Goal: Task Accomplishment & Management: Complete application form

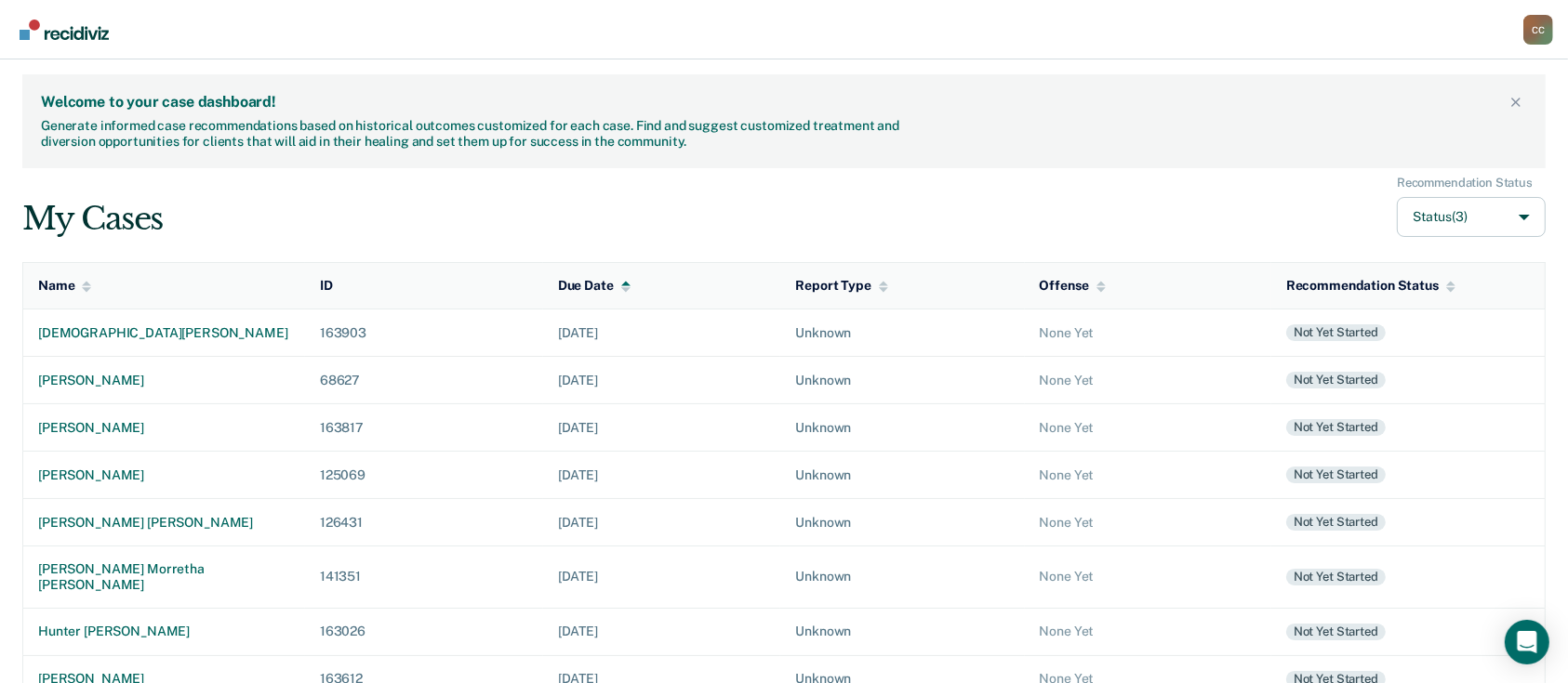
scroll to position [397, 0]
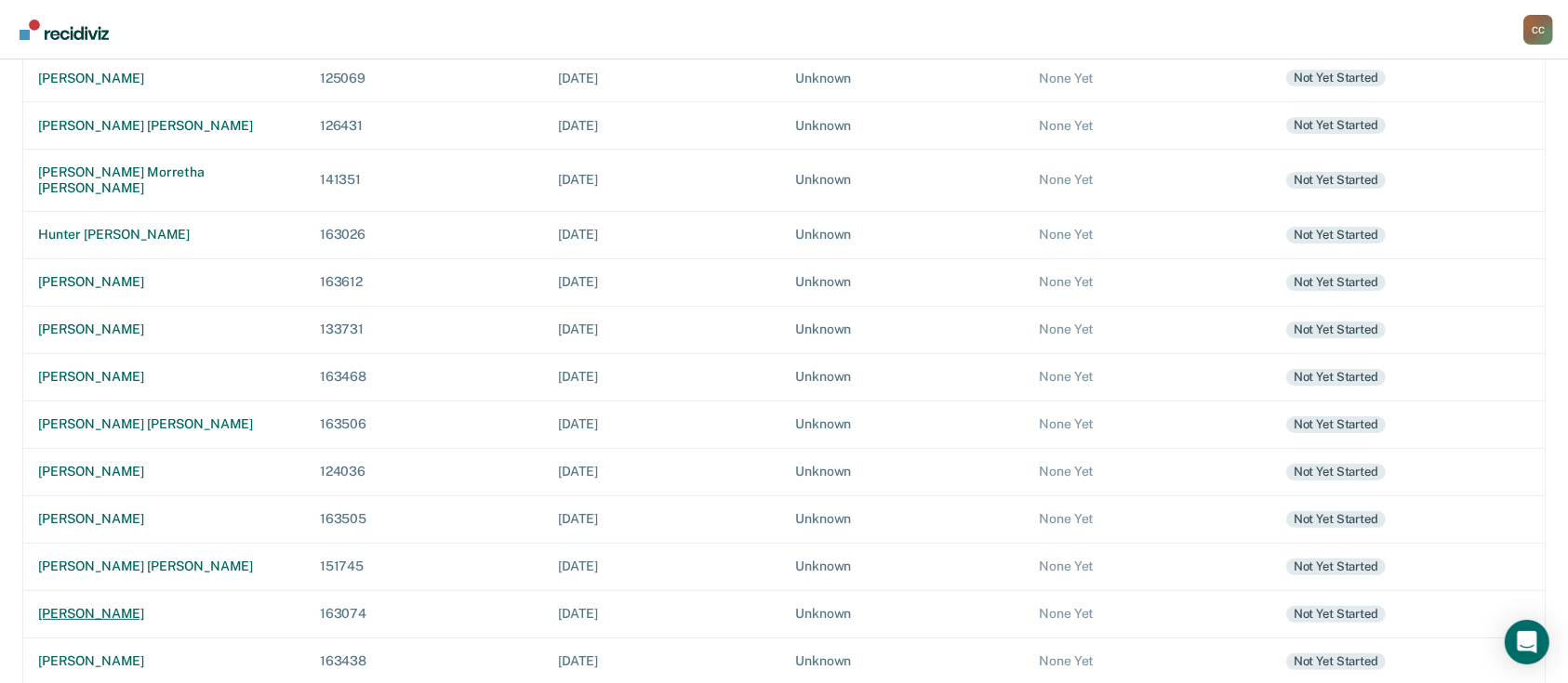
click at [83, 606] on div "[PERSON_NAME]" at bounding box center [164, 614] width 252 height 16
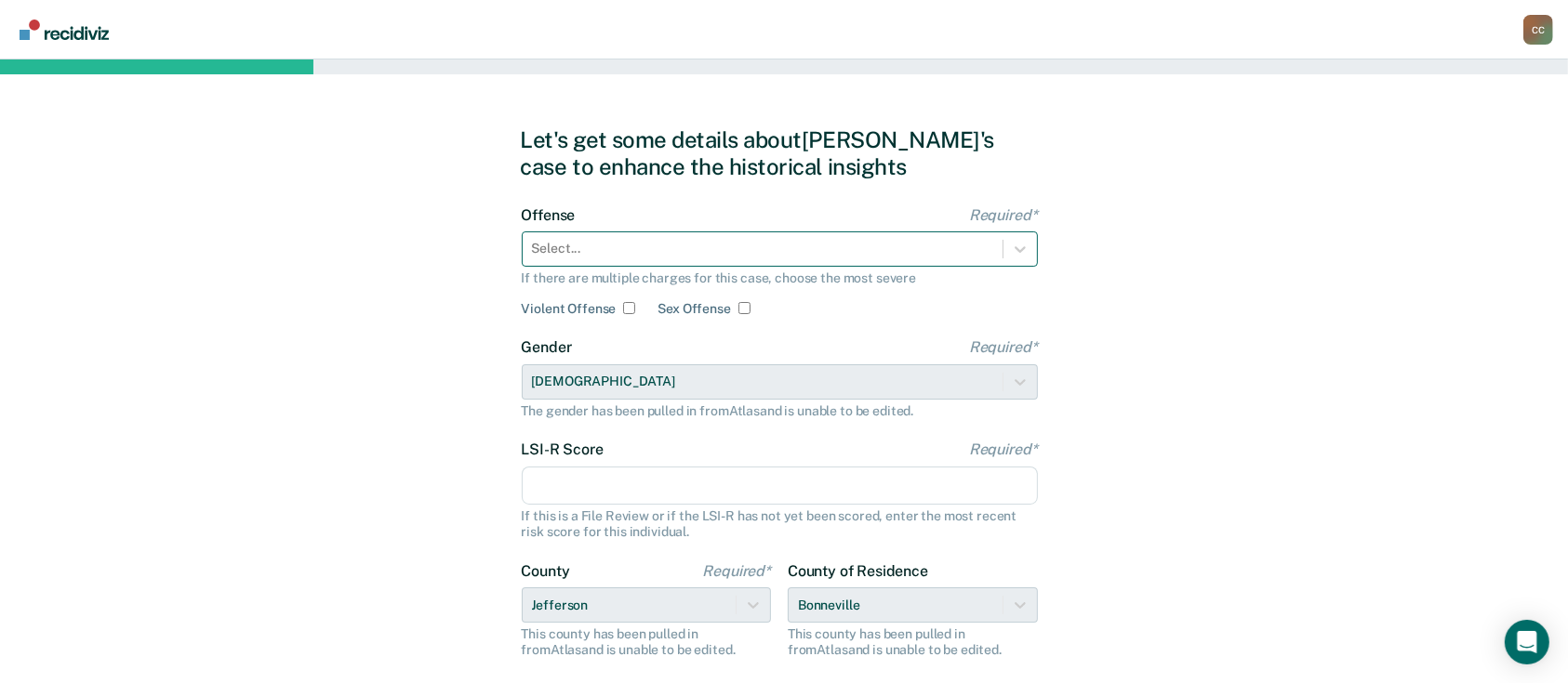
click at [636, 244] on div at bounding box center [763, 249] width 461 height 20
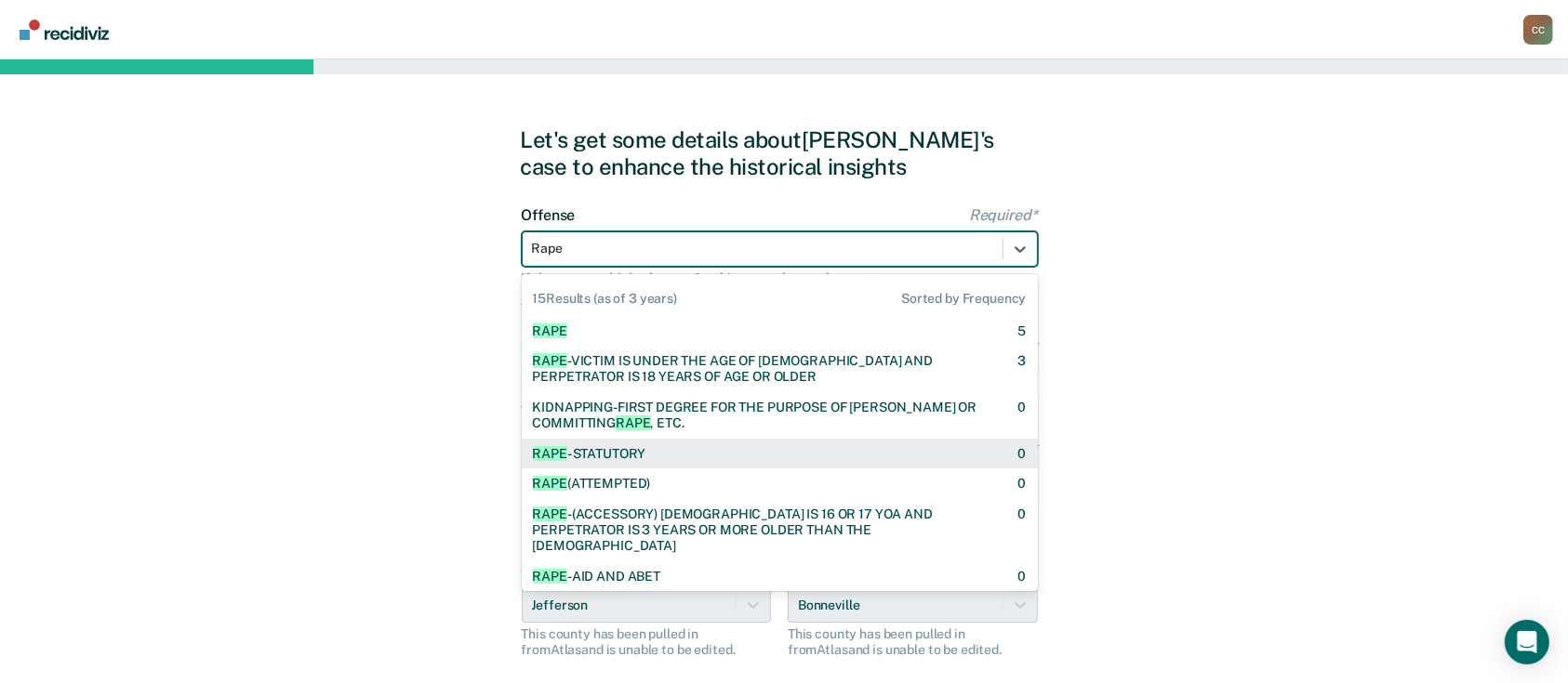
scroll to position [123, 0]
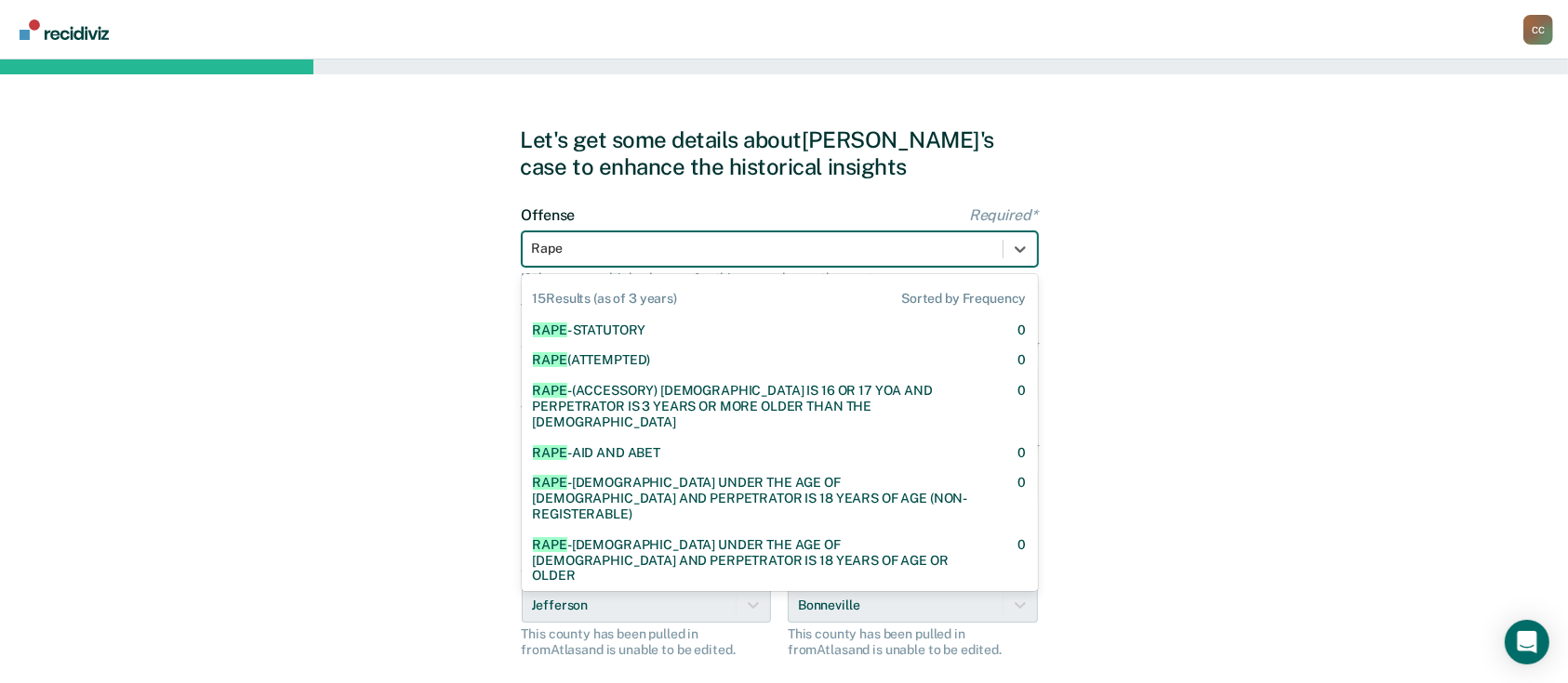
type input "Rape"
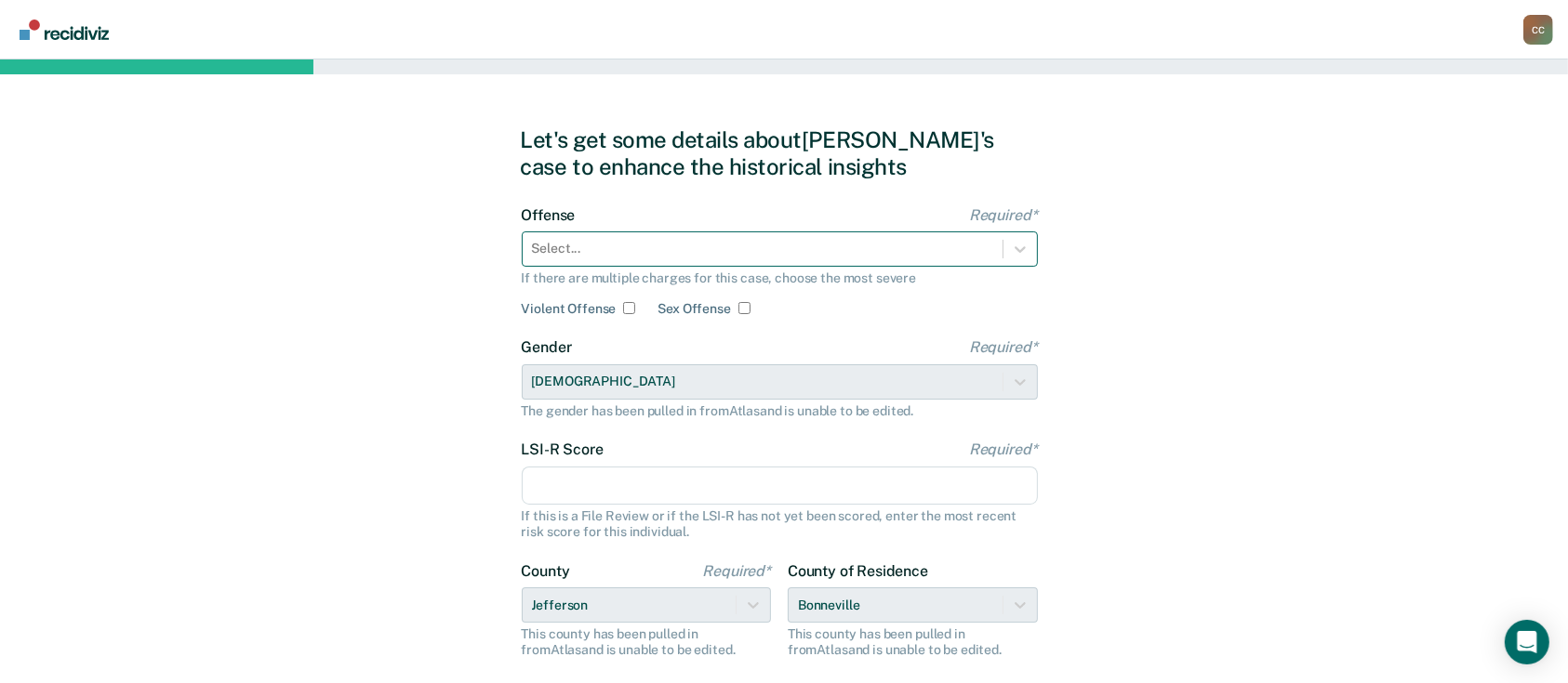
click at [674, 234] on div "Select..." at bounding box center [780, 249] width 516 height 35
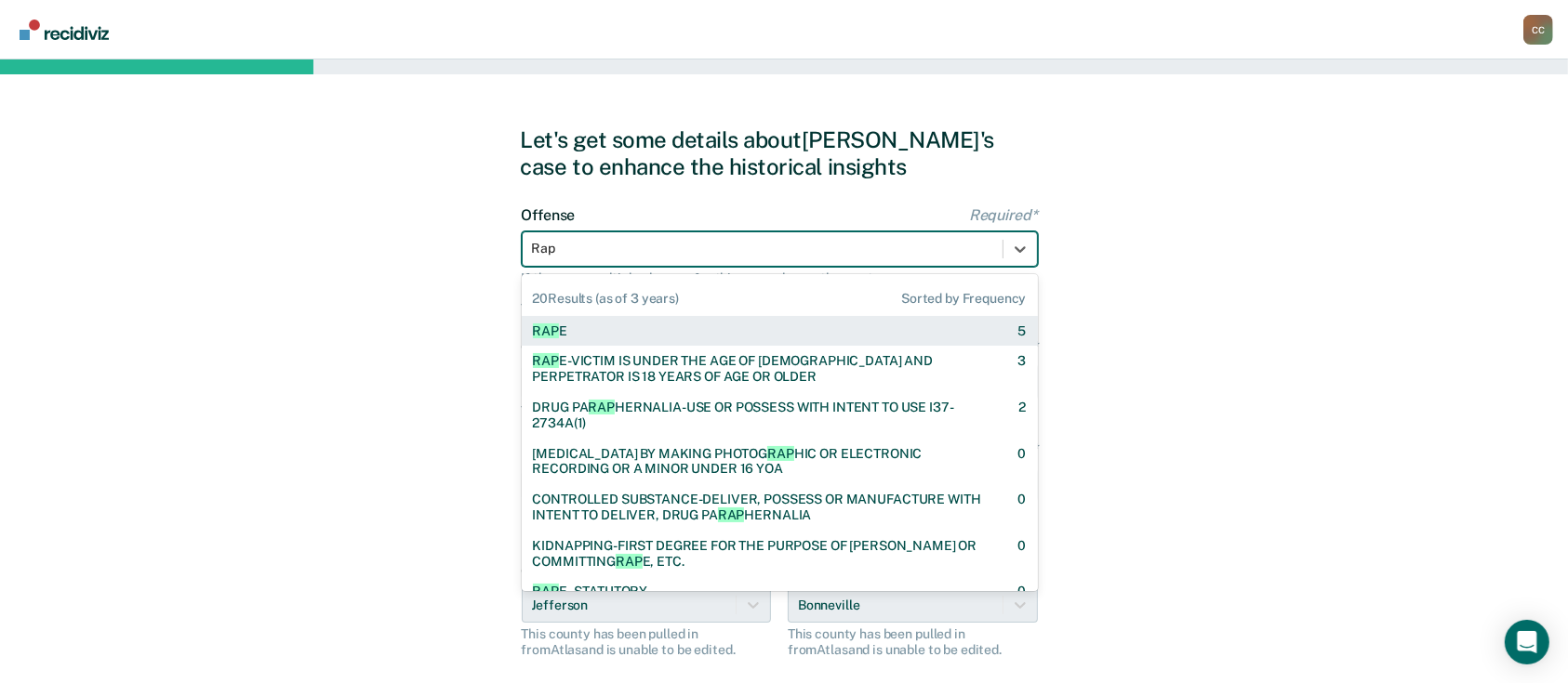
type input "Rape"
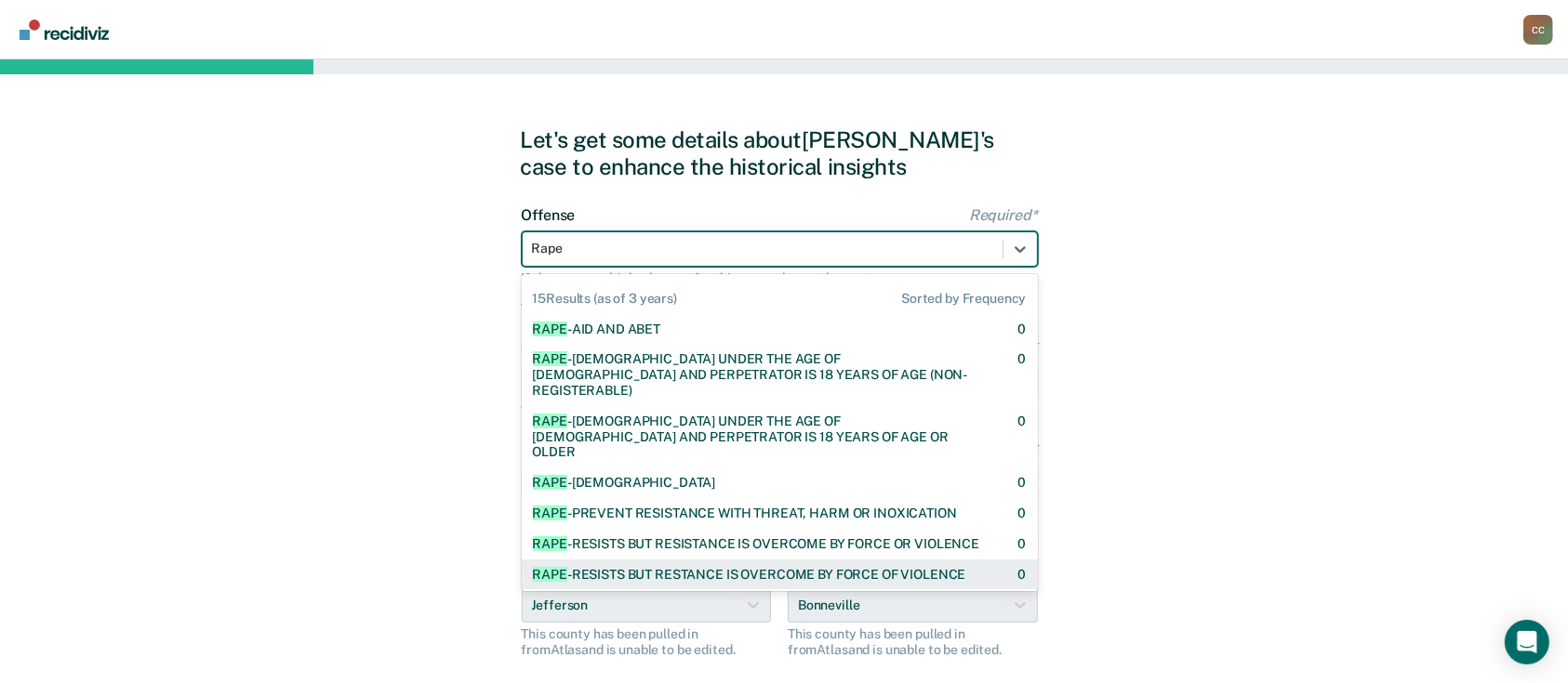
scroll to position [309, 0]
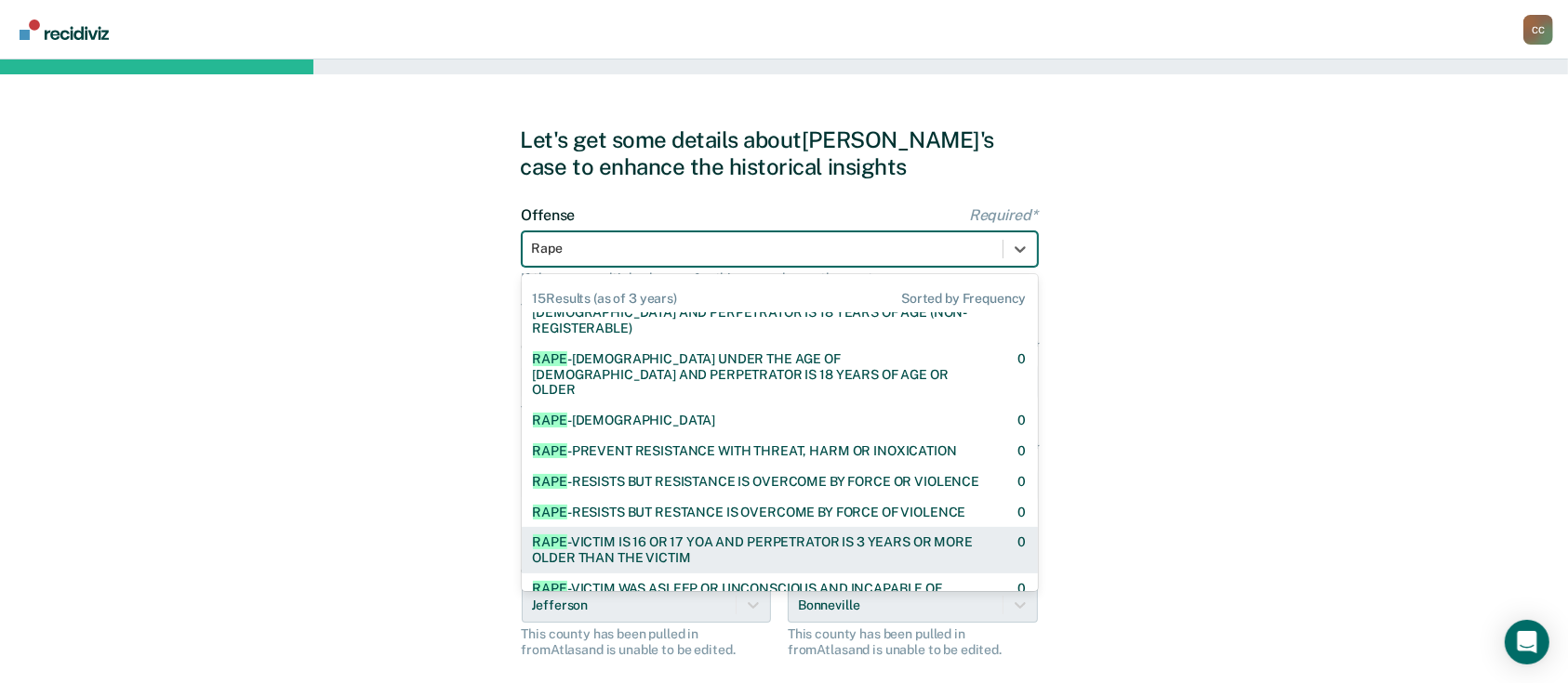
click at [691, 535] on div "RAPE -VICTIM IS 16 OR 17 YOA AND PERPETRATOR IS 3 YEARS OR MORE OLDER THAN THE …" at bounding box center [759, 550] width 452 height 31
checkbox input "true"
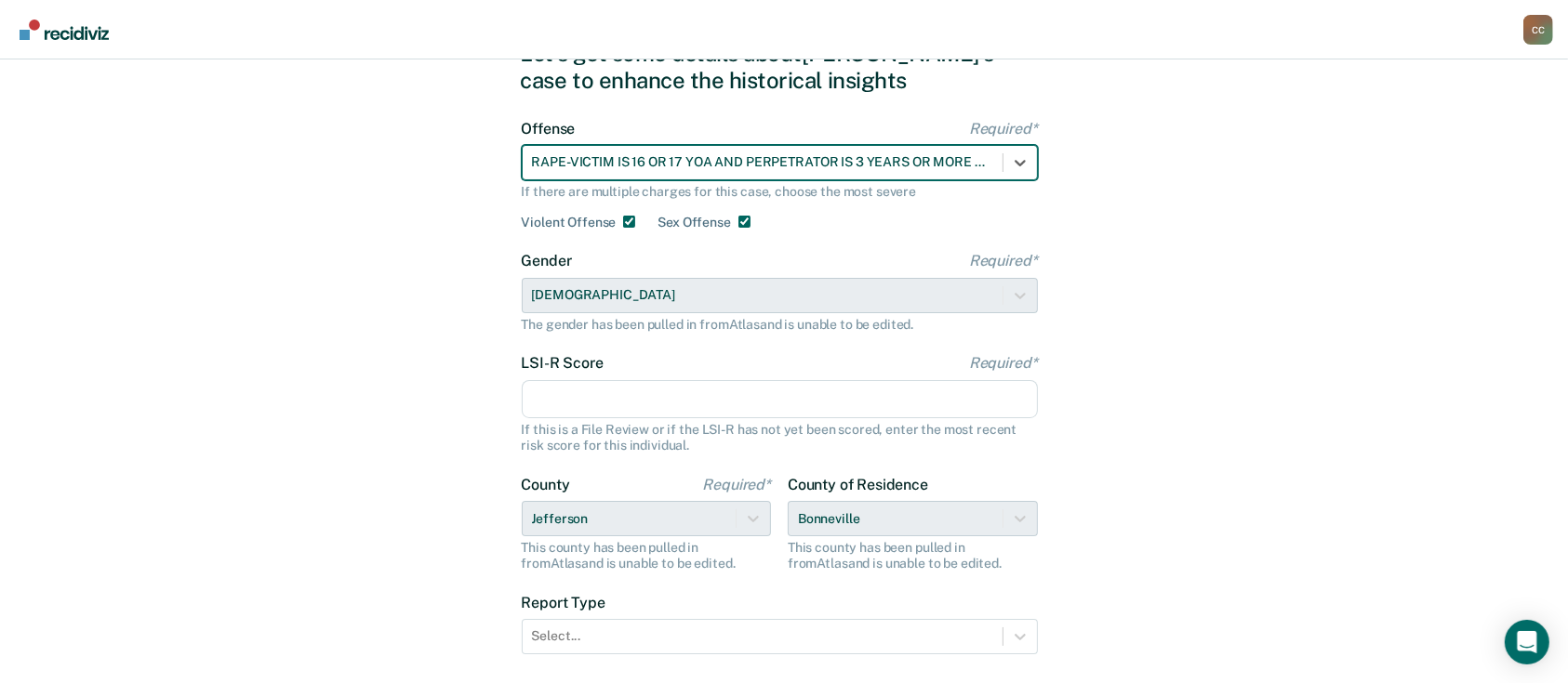
scroll to position [123, 0]
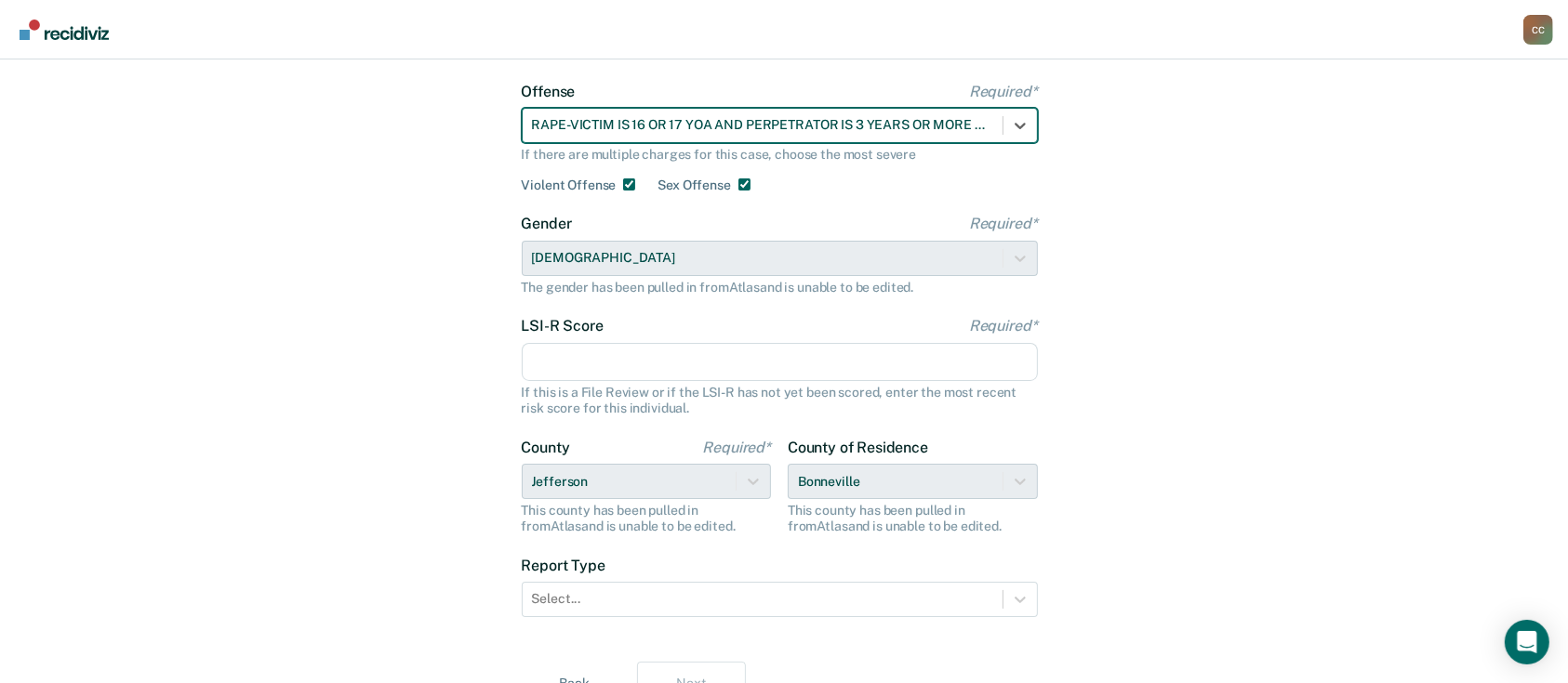
click at [635, 357] on input "LSI-R Score Required*" at bounding box center [780, 362] width 516 height 39
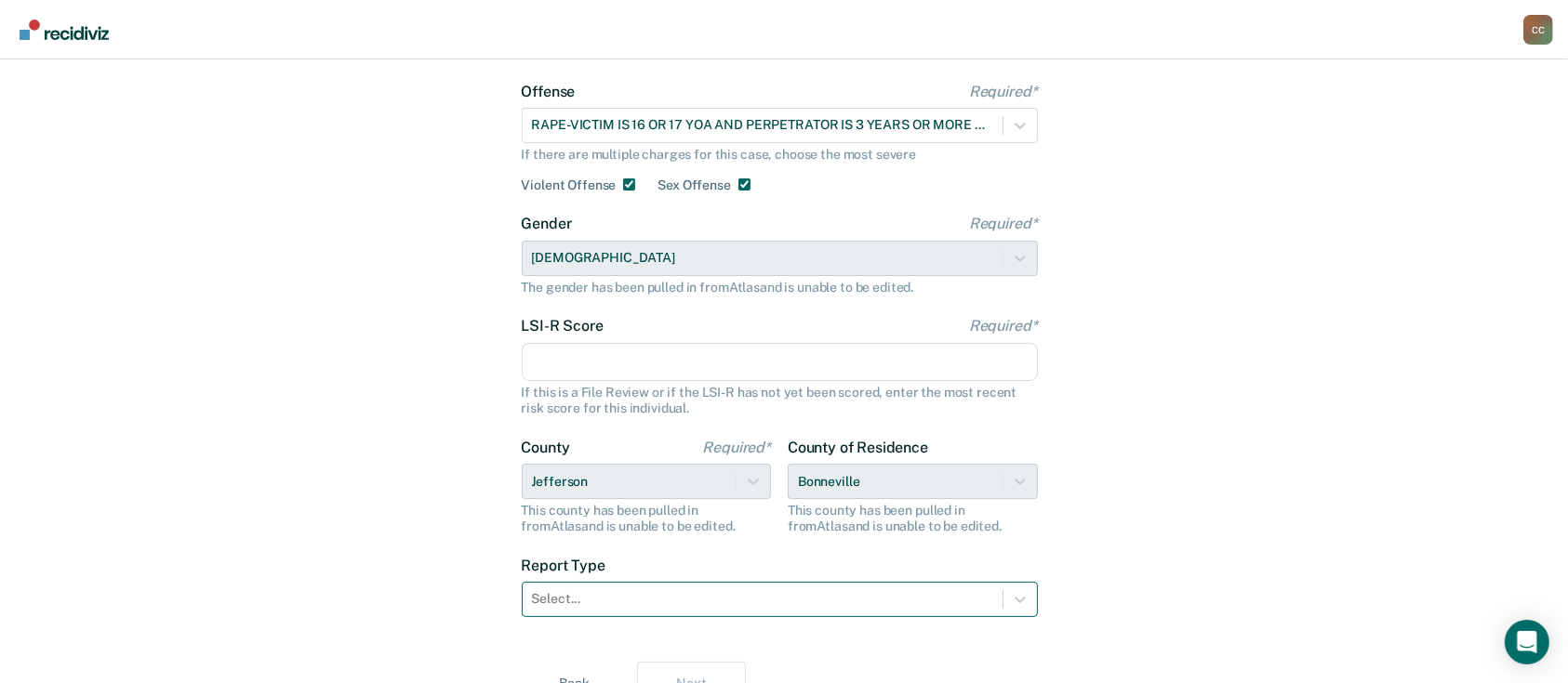
type input "11"
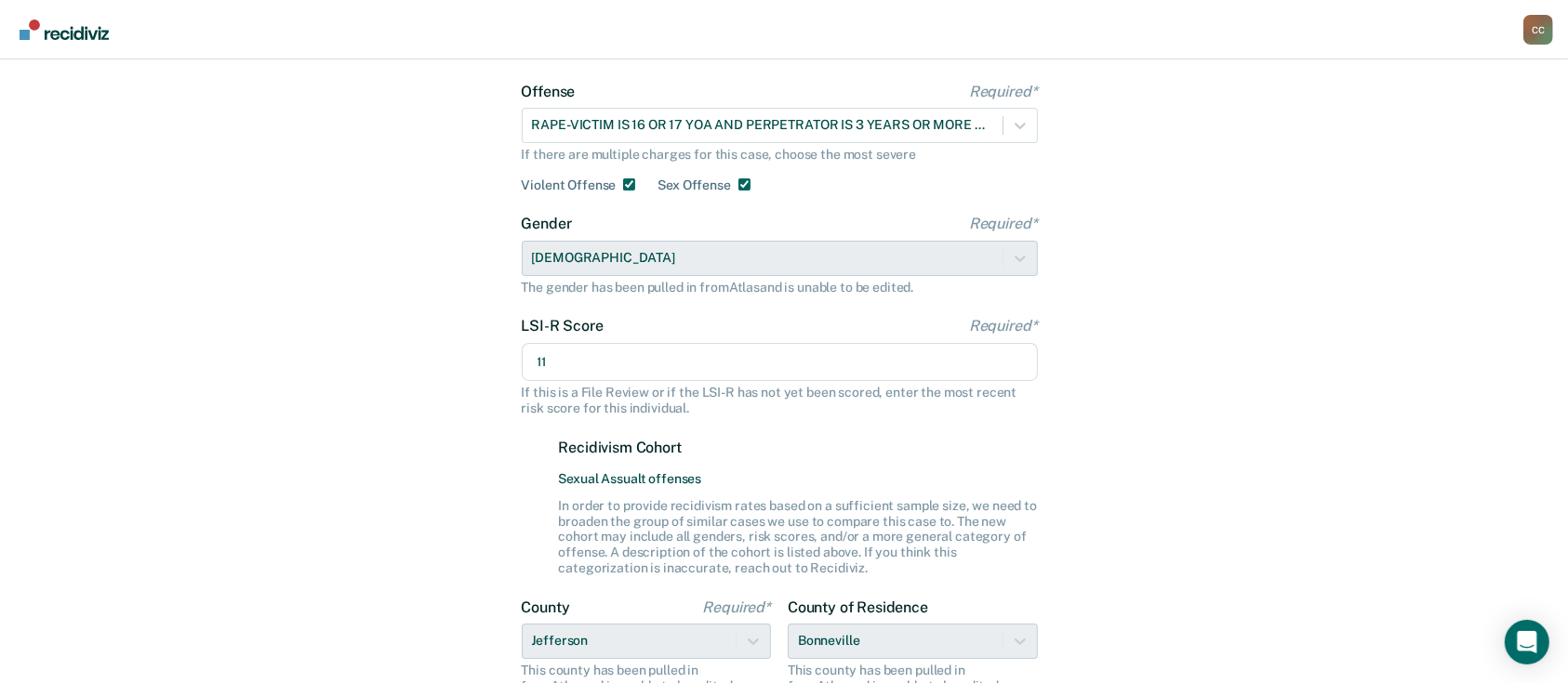
scroll to position [372, 0]
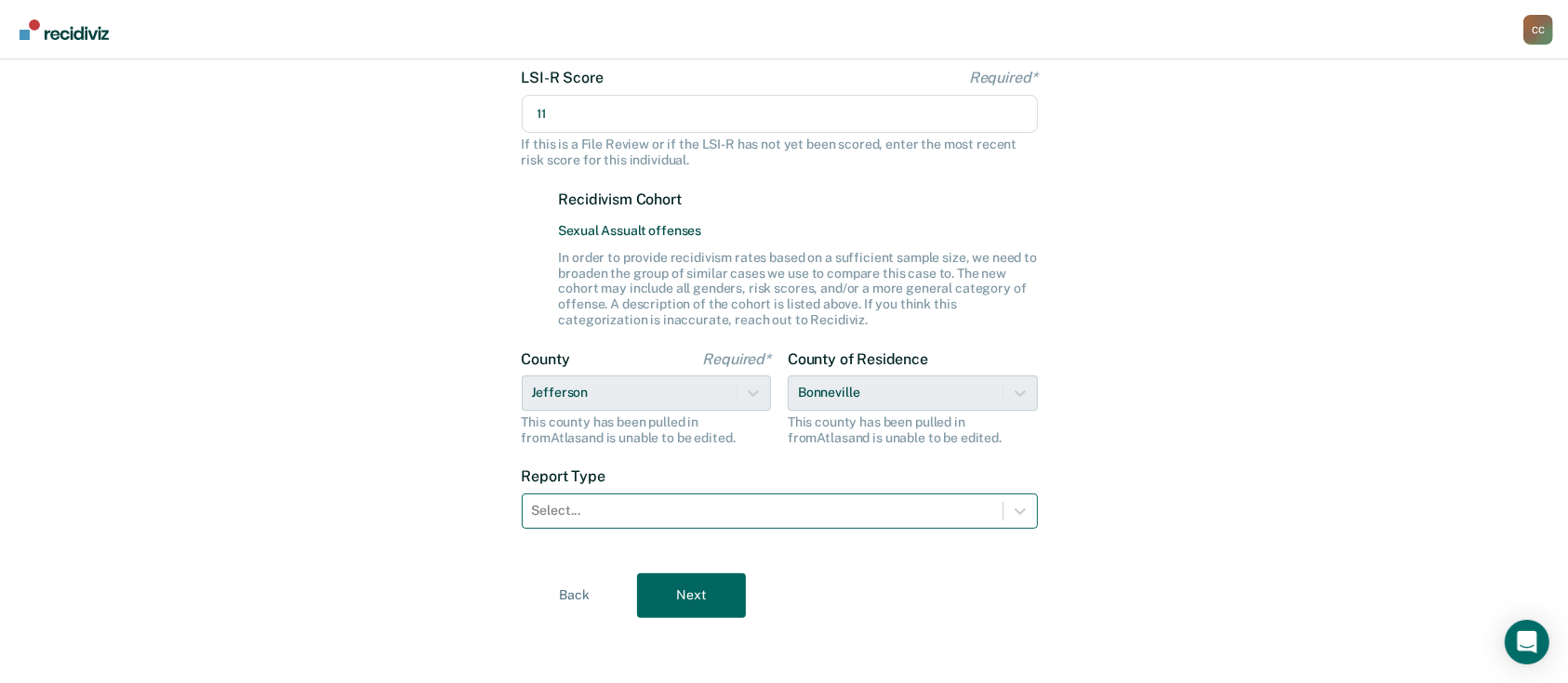
click at [644, 494] on div "Select..." at bounding box center [780, 511] width 516 height 35
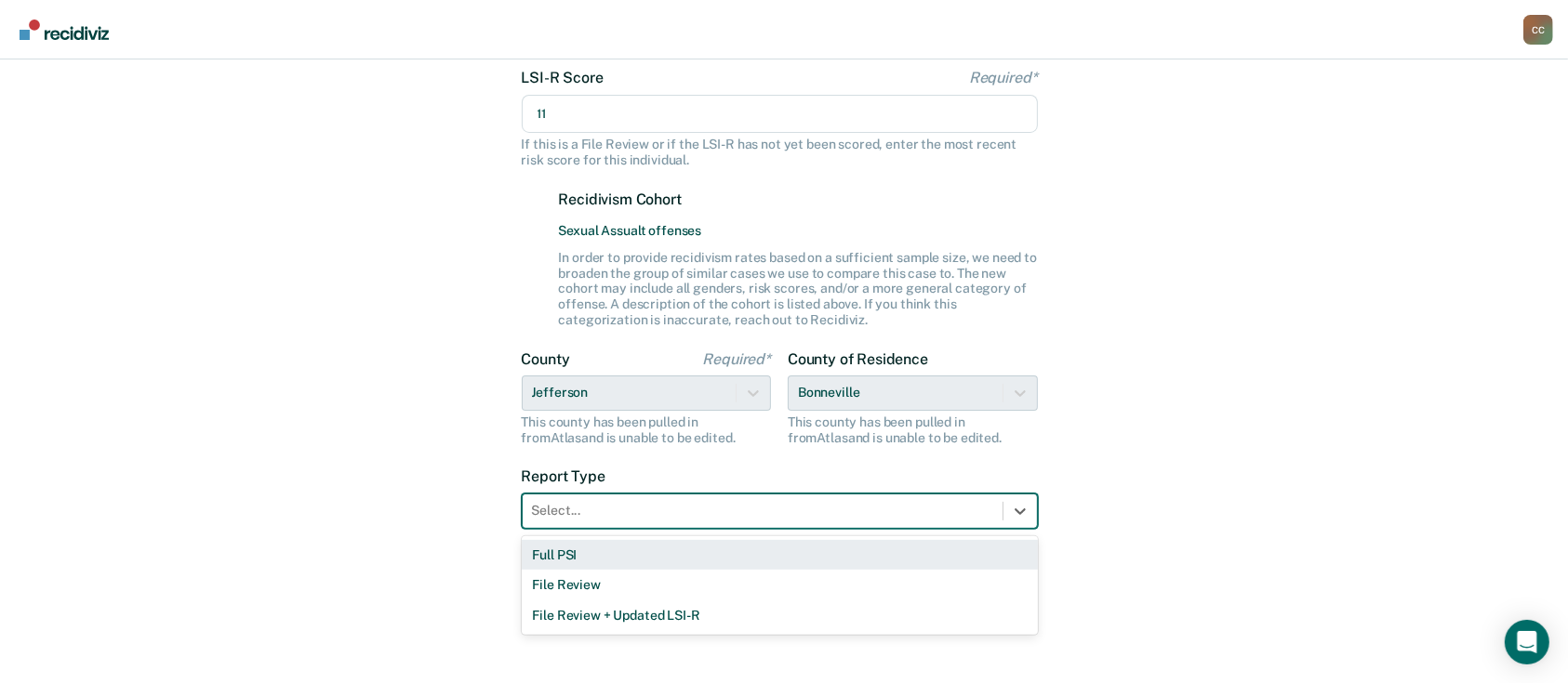
click at [639, 545] on div "Full PSI" at bounding box center [780, 556] width 516 height 30
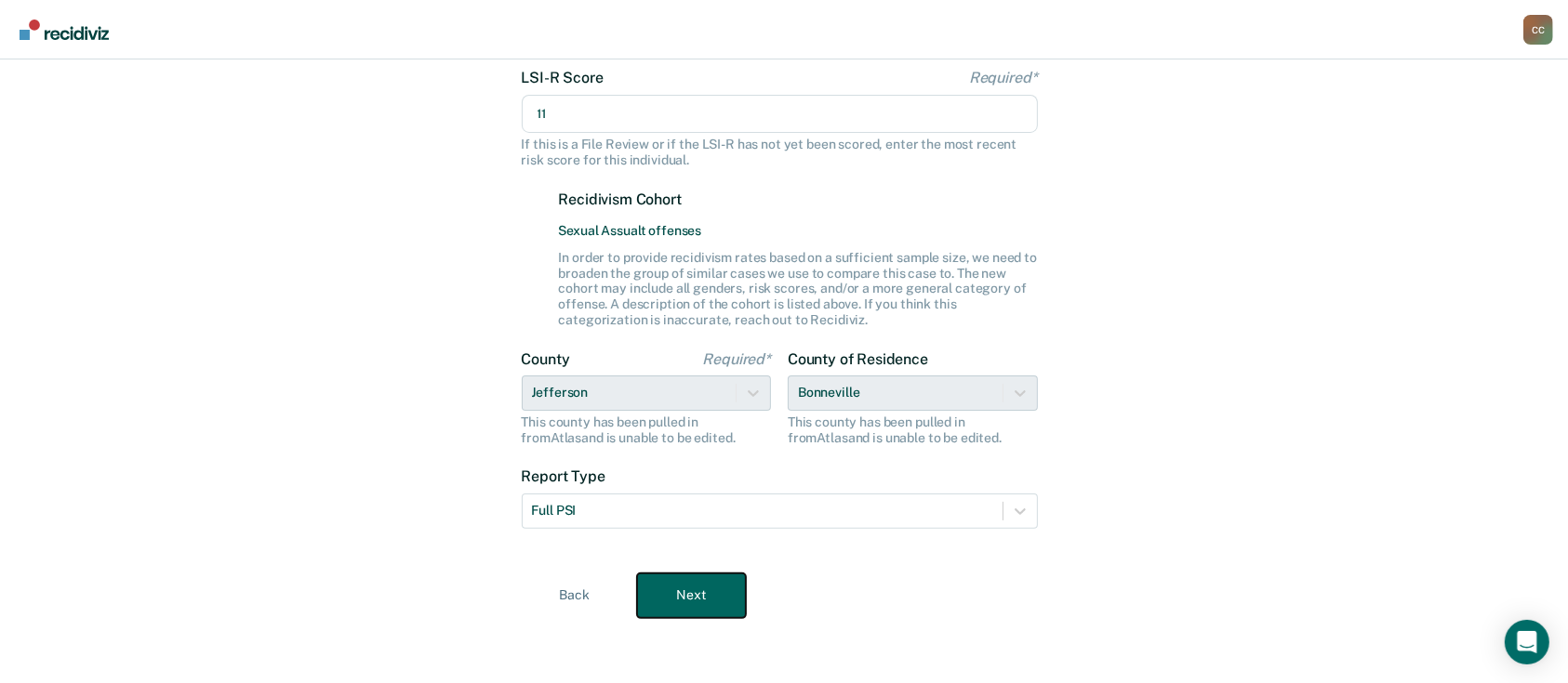
click at [684, 589] on button "Next" at bounding box center [691, 596] width 109 height 45
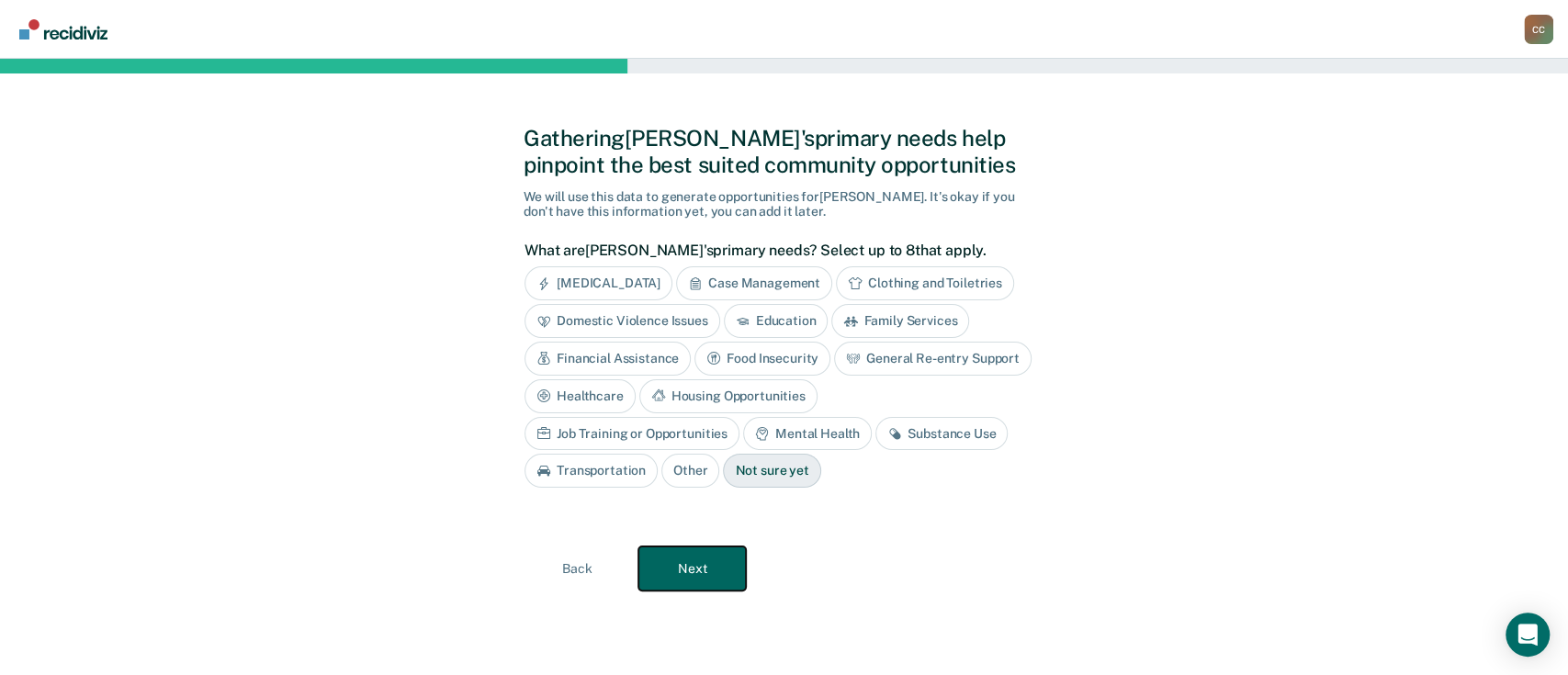
click at [682, 550] on button "Next" at bounding box center [692, 568] width 108 height 44
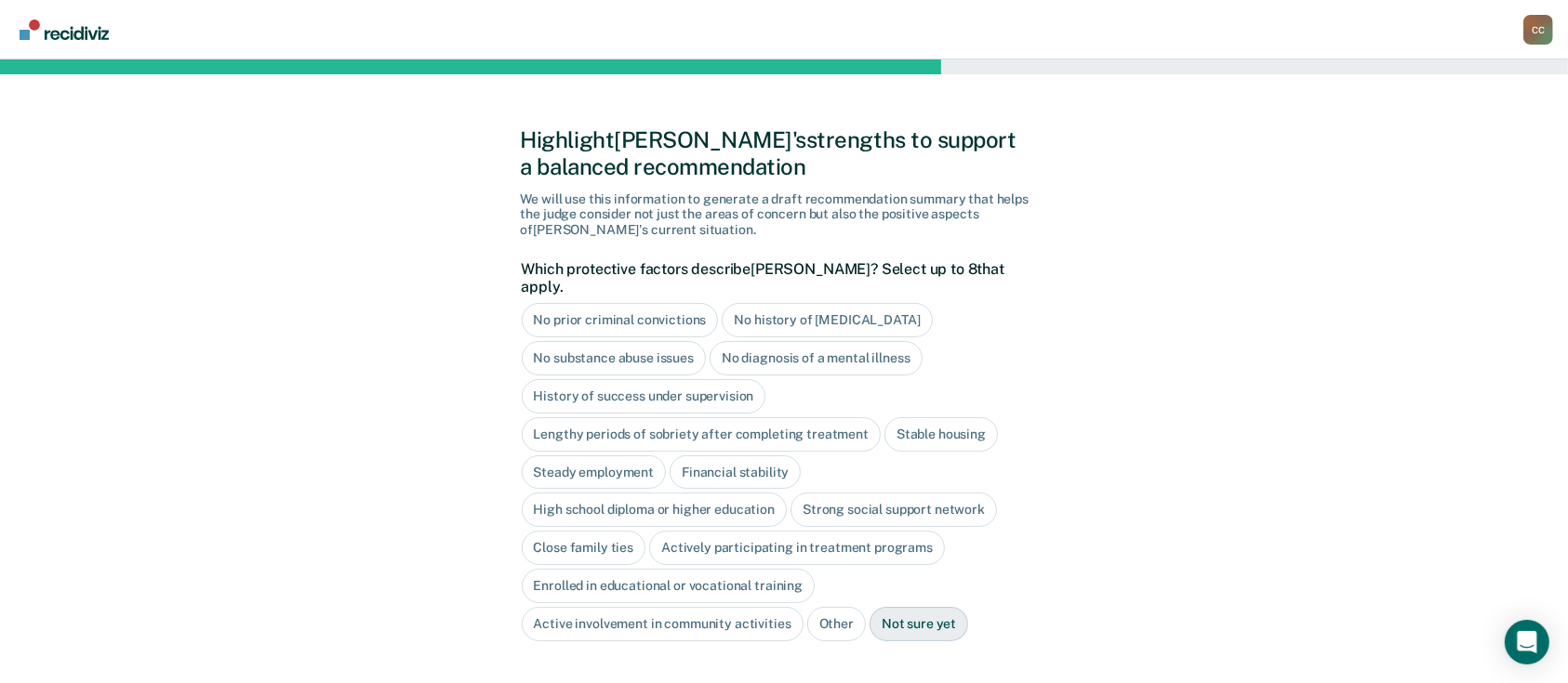
scroll to position [109, 0]
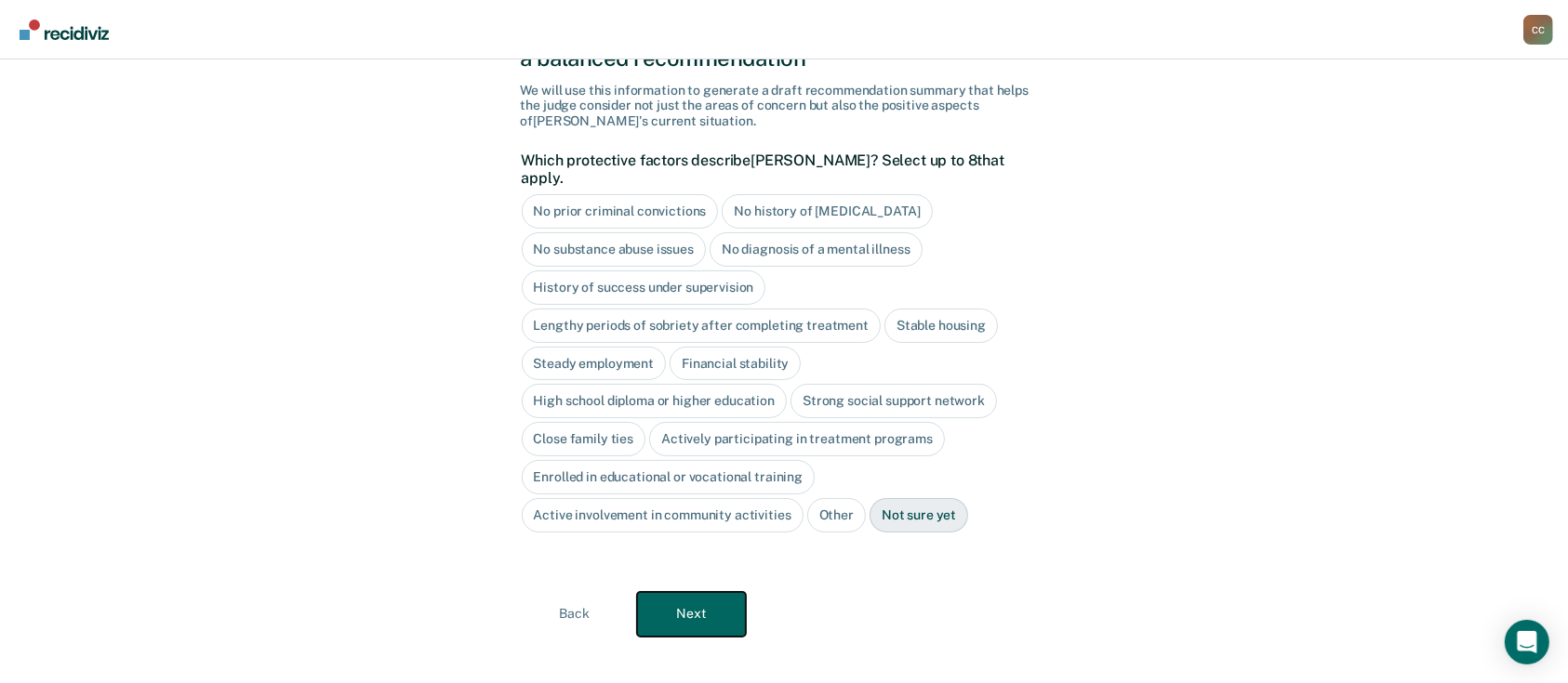
click at [692, 592] on button "Next" at bounding box center [691, 614] width 109 height 45
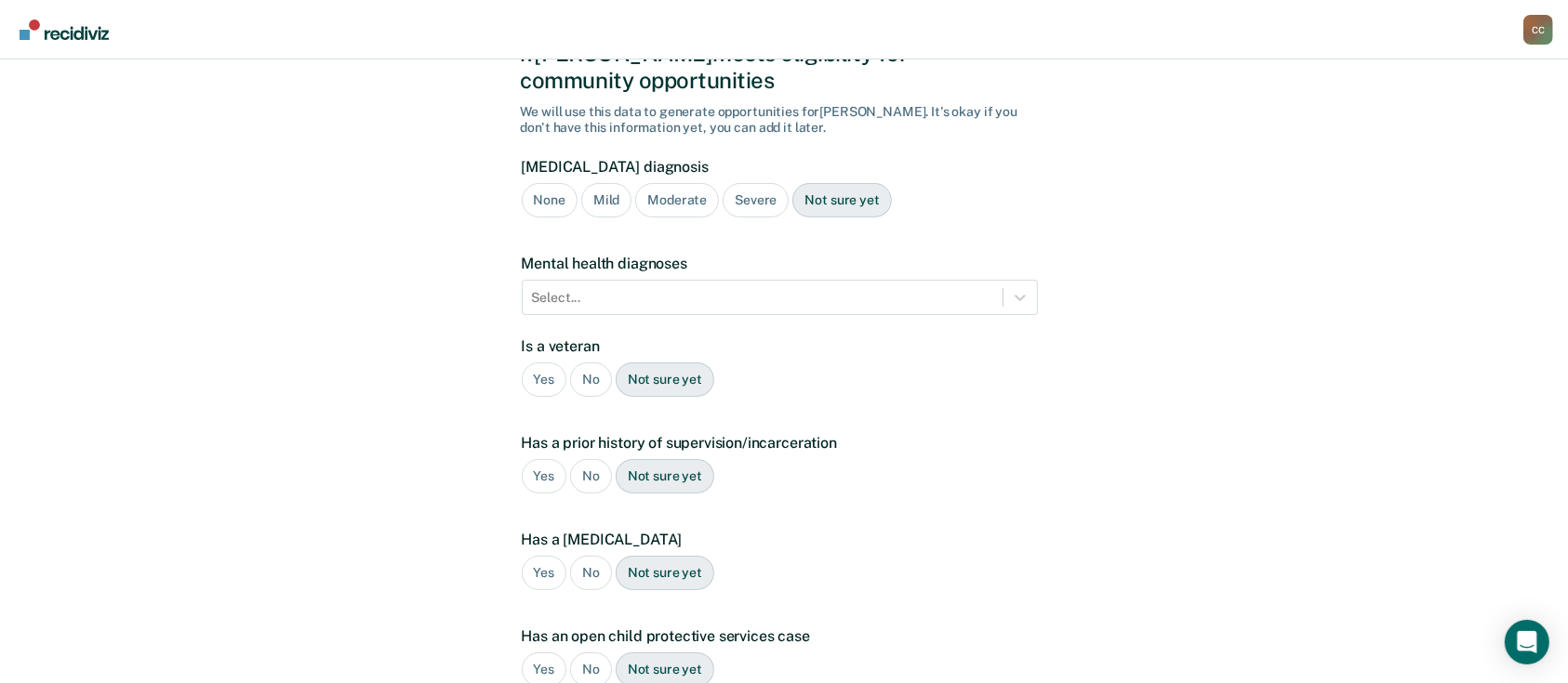
scroll to position [0, 0]
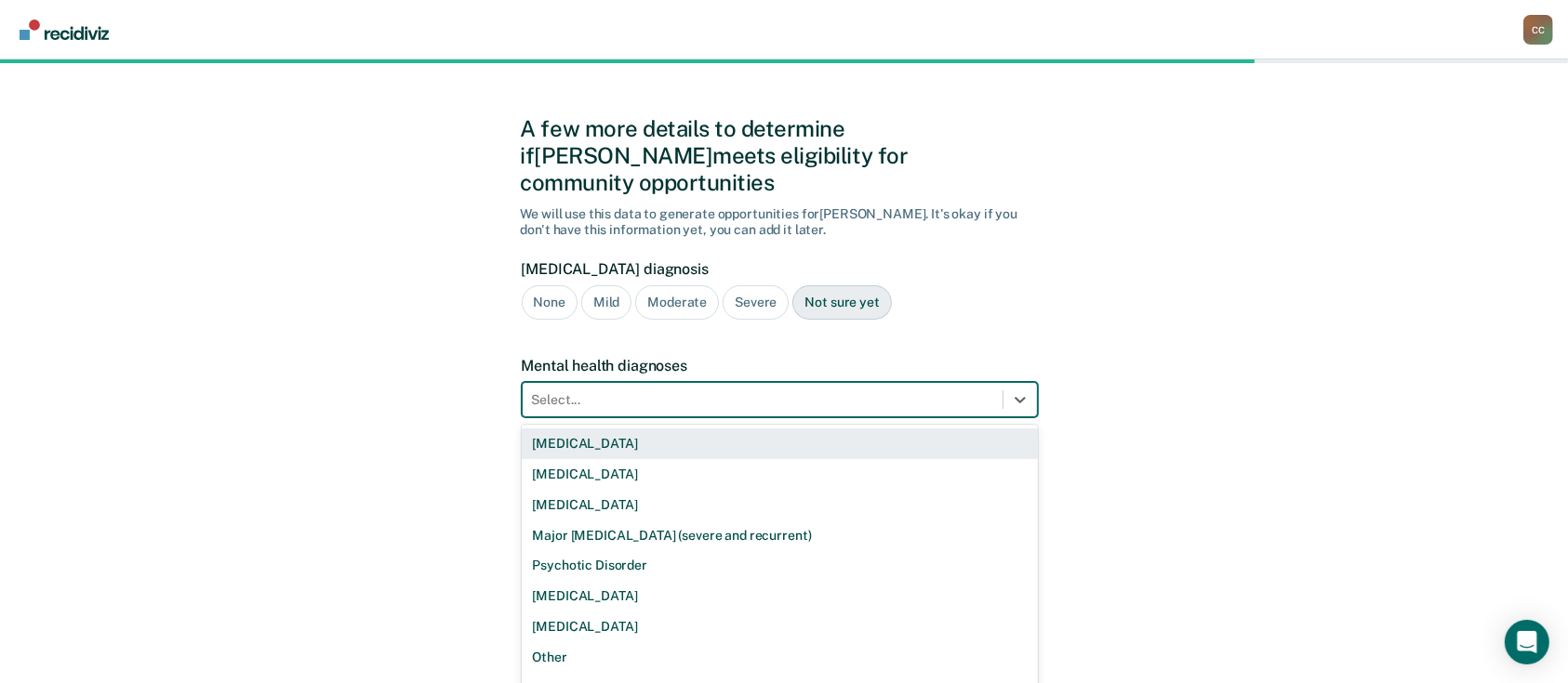
click at [695, 391] on div at bounding box center [763, 400] width 461 height 20
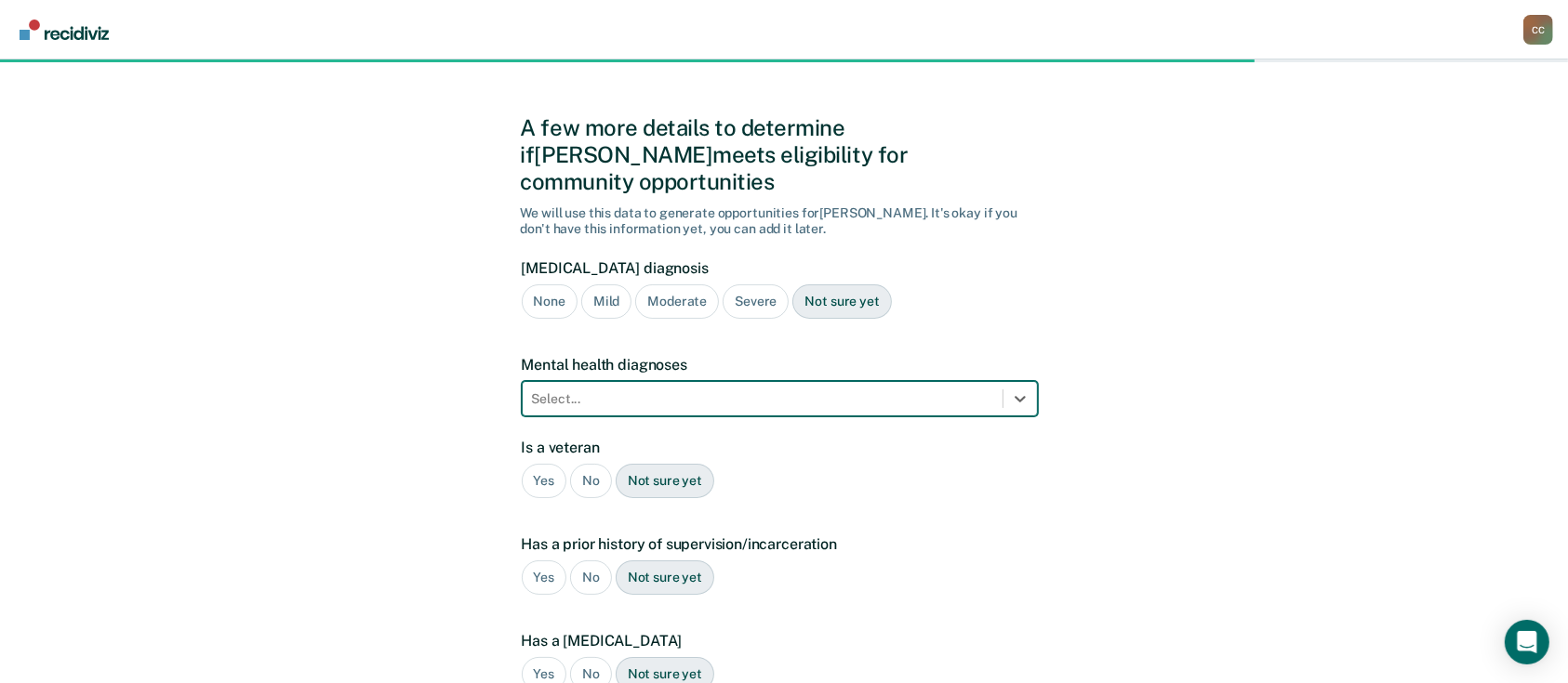
click at [695, 390] on div at bounding box center [763, 399] width 461 height 20
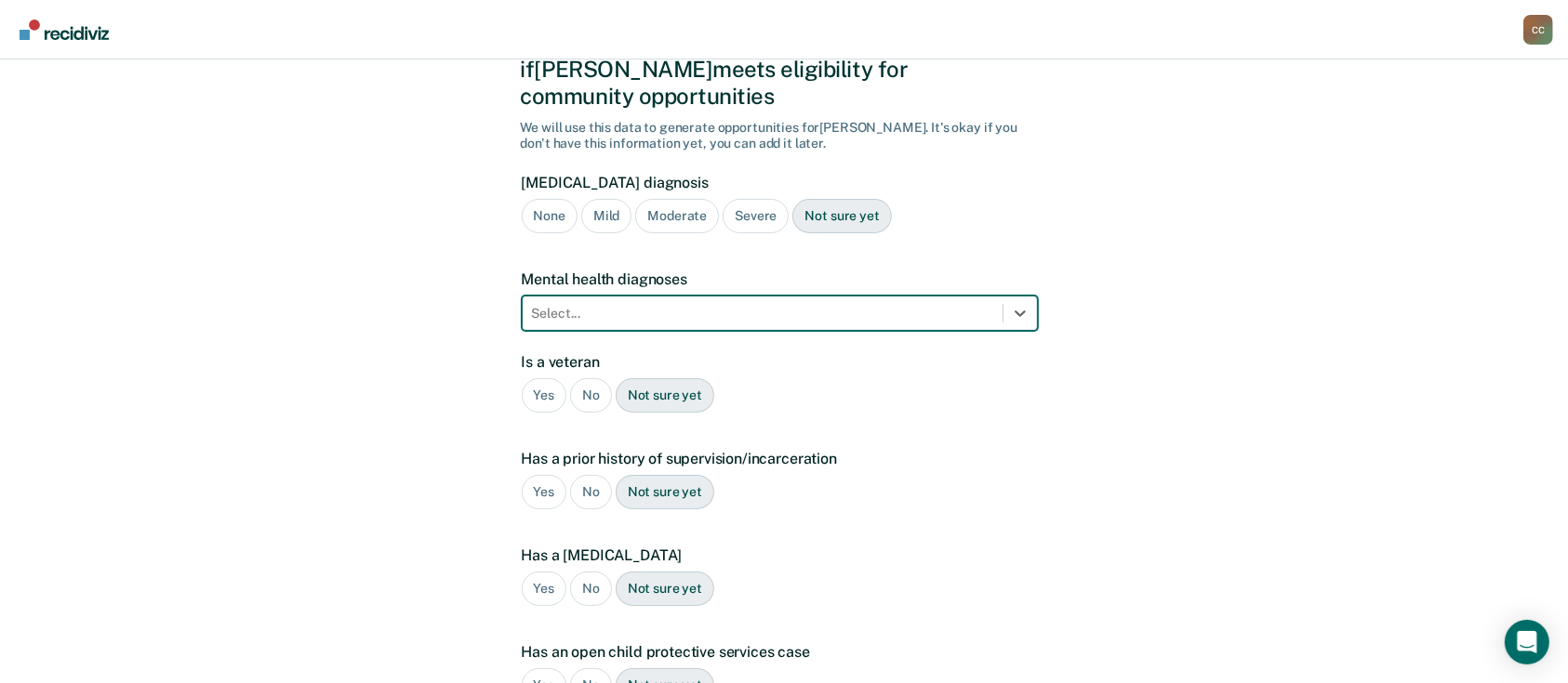
scroll to position [136, 0]
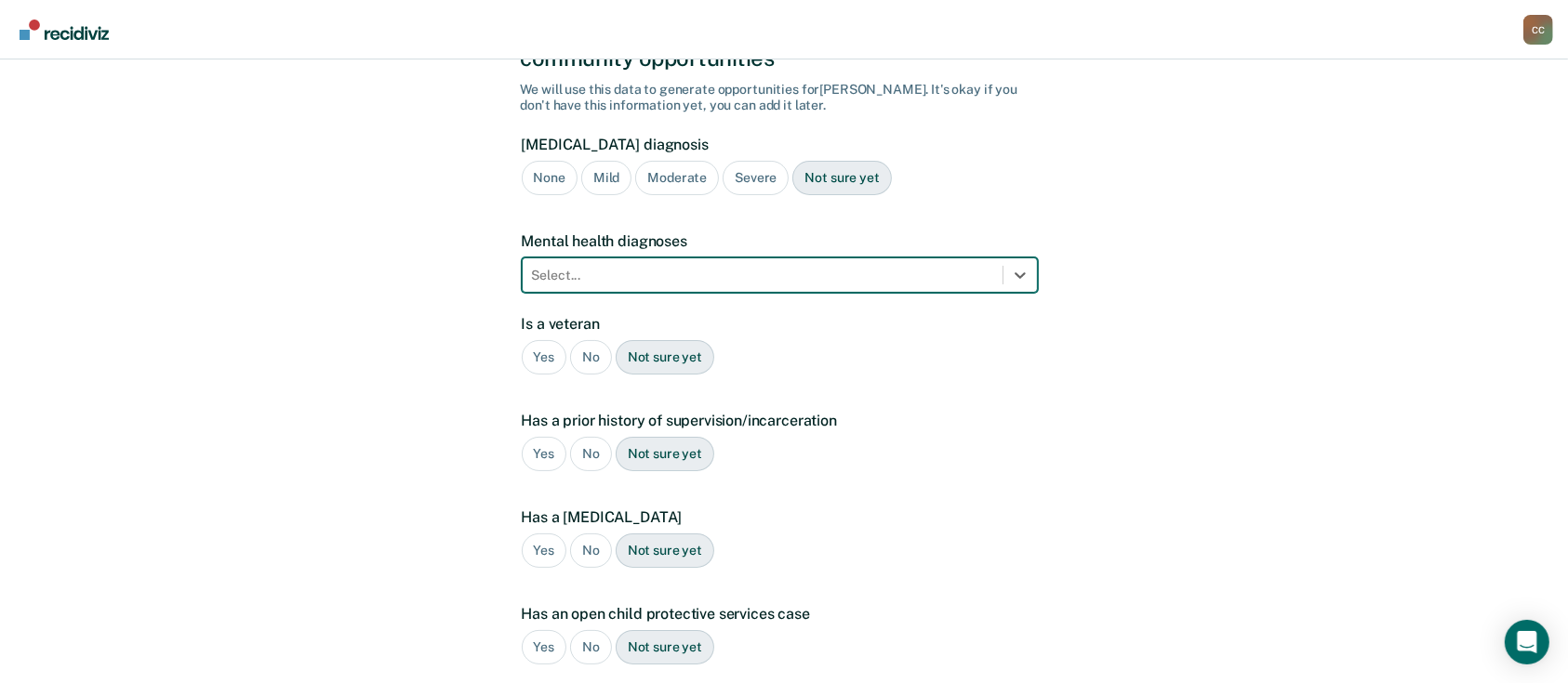
click at [594, 341] on div "No" at bounding box center [591, 358] width 42 height 34
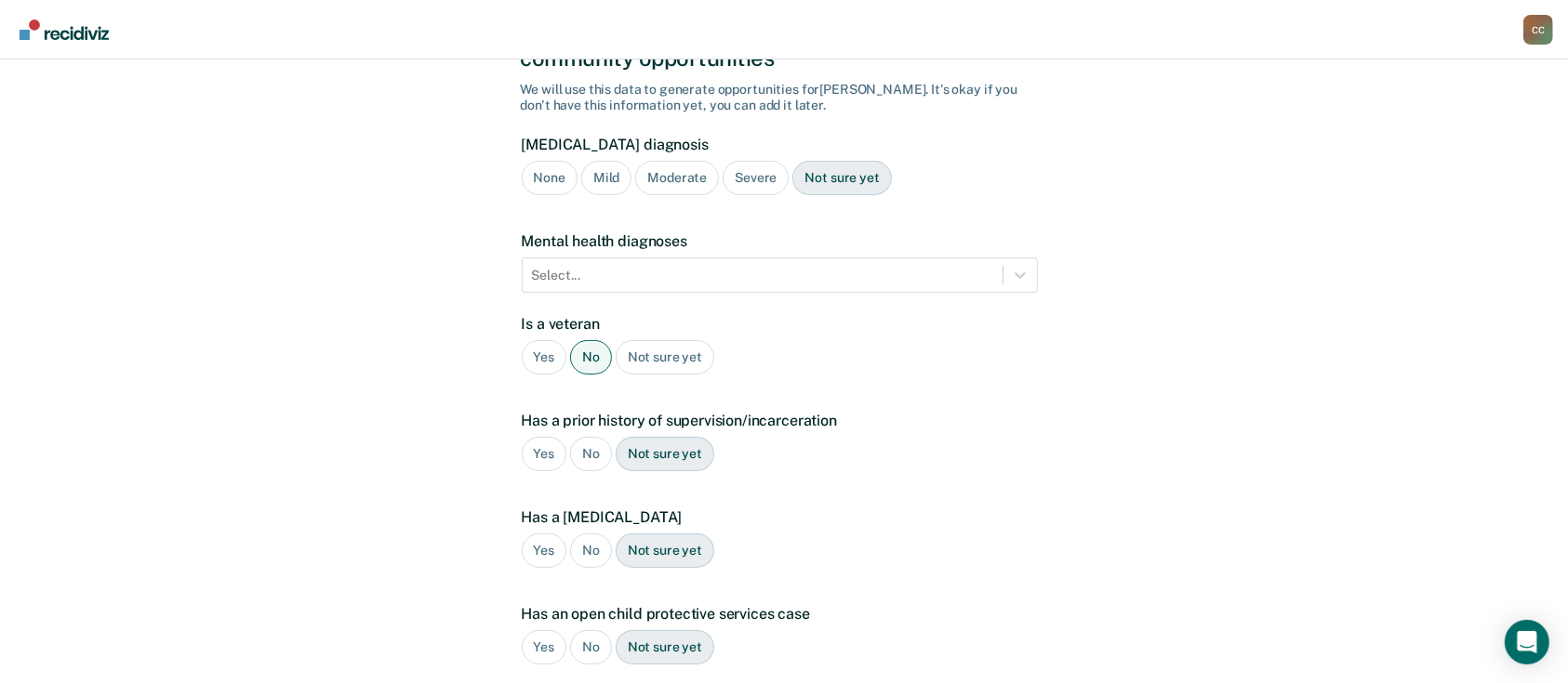
click at [587, 437] on div "No" at bounding box center [591, 454] width 42 height 34
click at [595, 534] on div "No" at bounding box center [591, 551] width 42 height 34
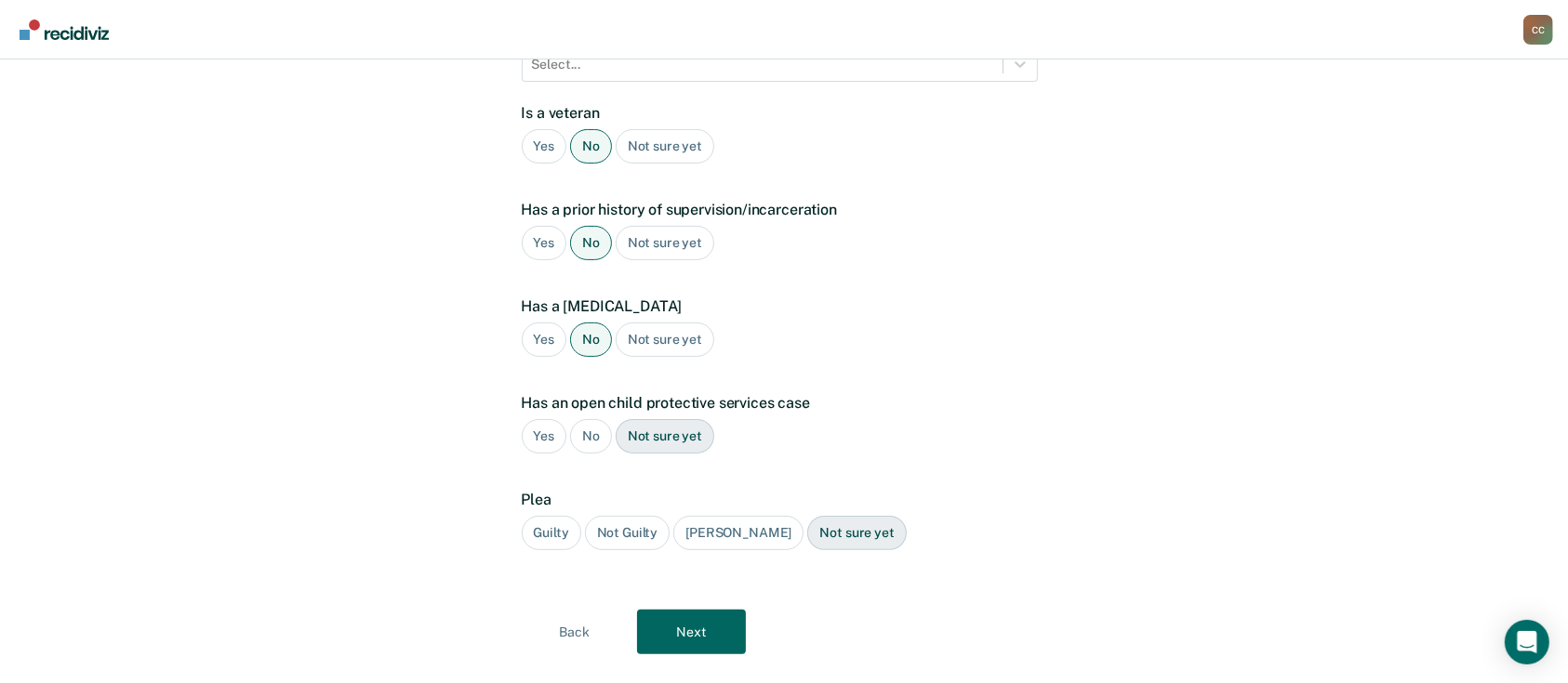
scroll to position [357, 0]
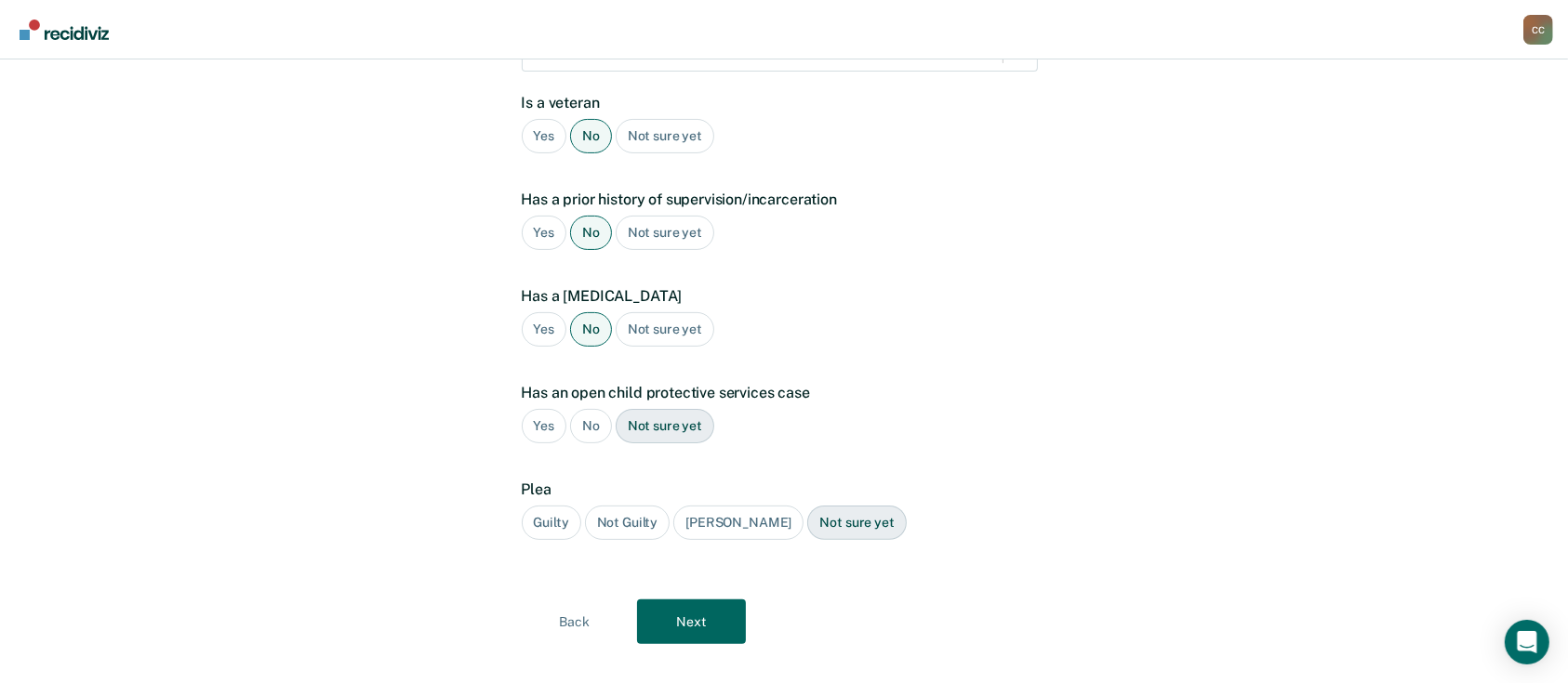
click at [595, 410] on div "No" at bounding box center [591, 426] width 42 height 34
click at [554, 506] on div "Guilty" at bounding box center [551, 523] width 60 height 34
click at [700, 600] on button "Next" at bounding box center [691, 621] width 109 height 45
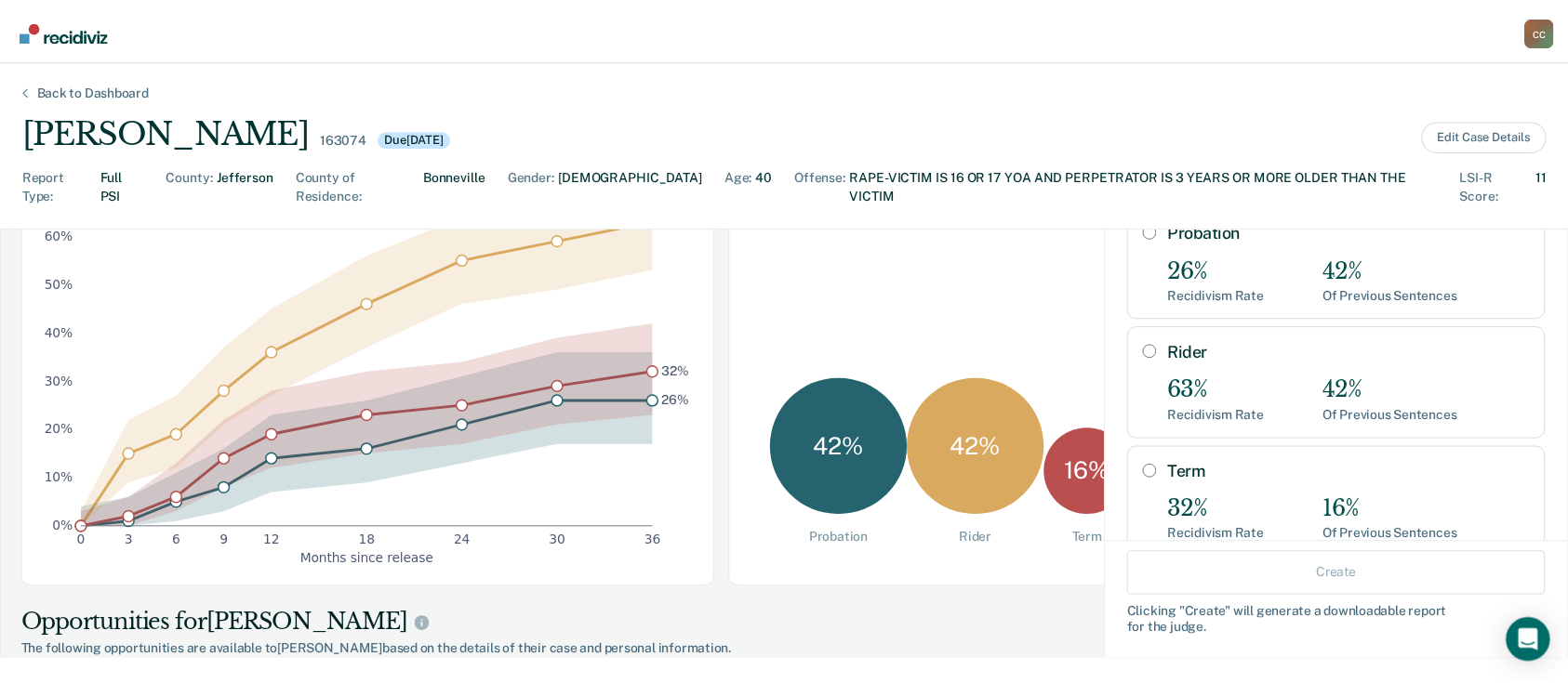
scroll to position [205, 0]
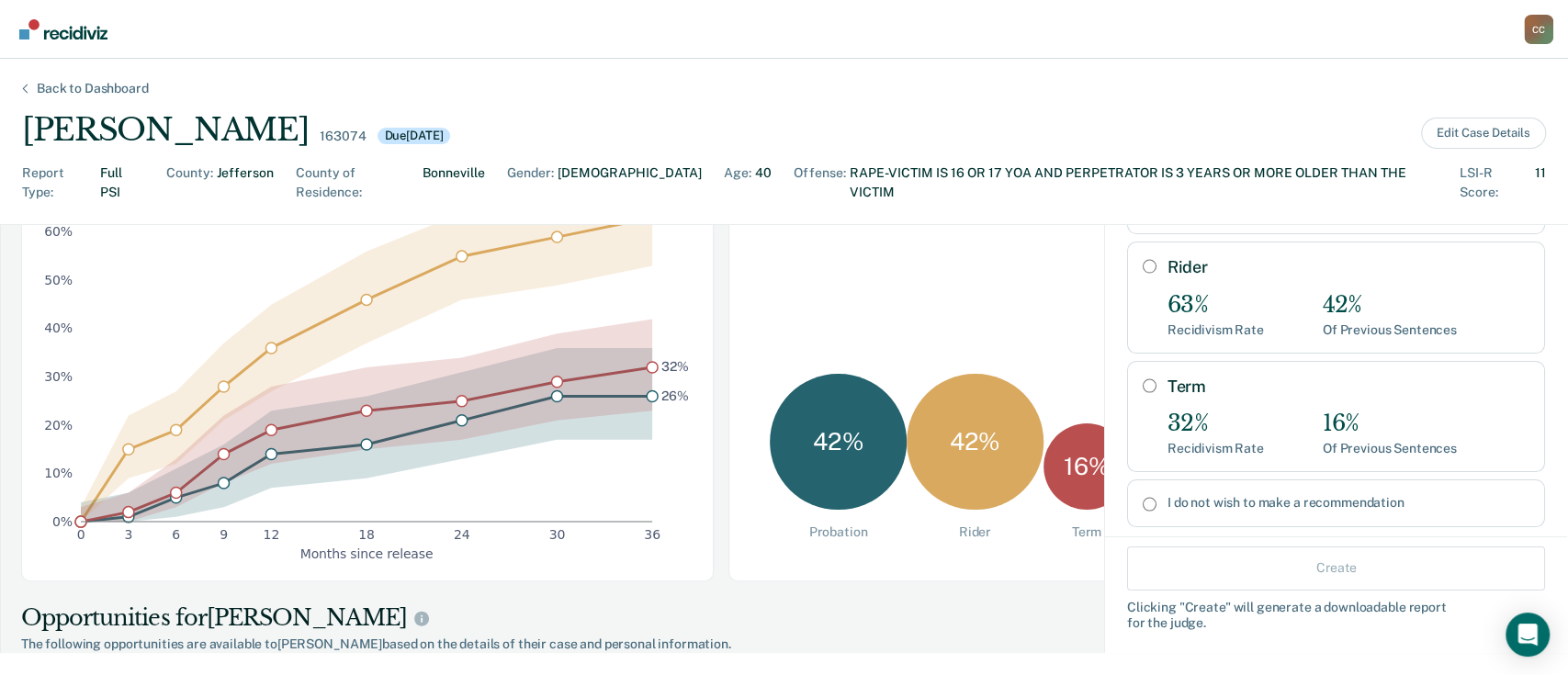
click at [1142, 379] on input "Term" at bounding box center [1149, 386] width 14 height 15
radio input "true"
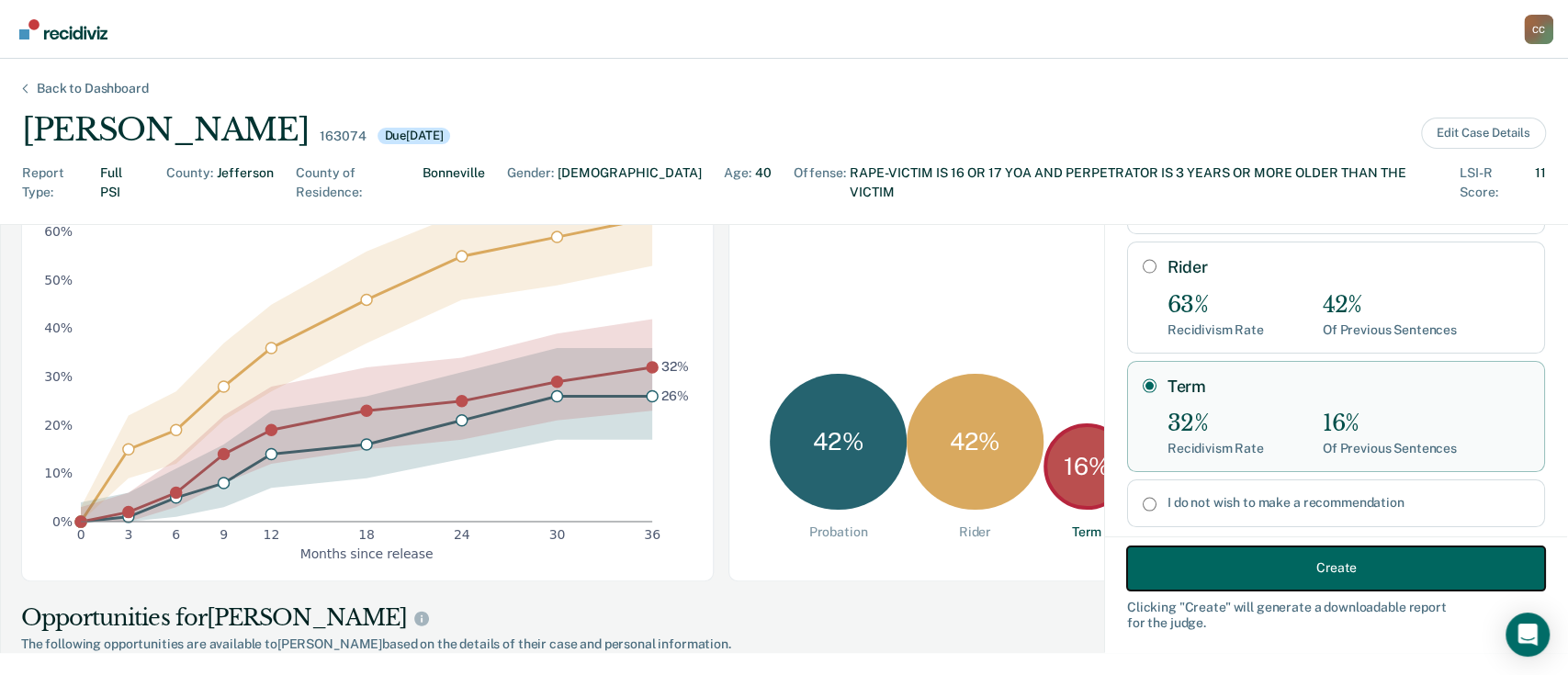
click at [1313, 567] on button "Create" at bounding box center [1337, 567] width 418 height 44
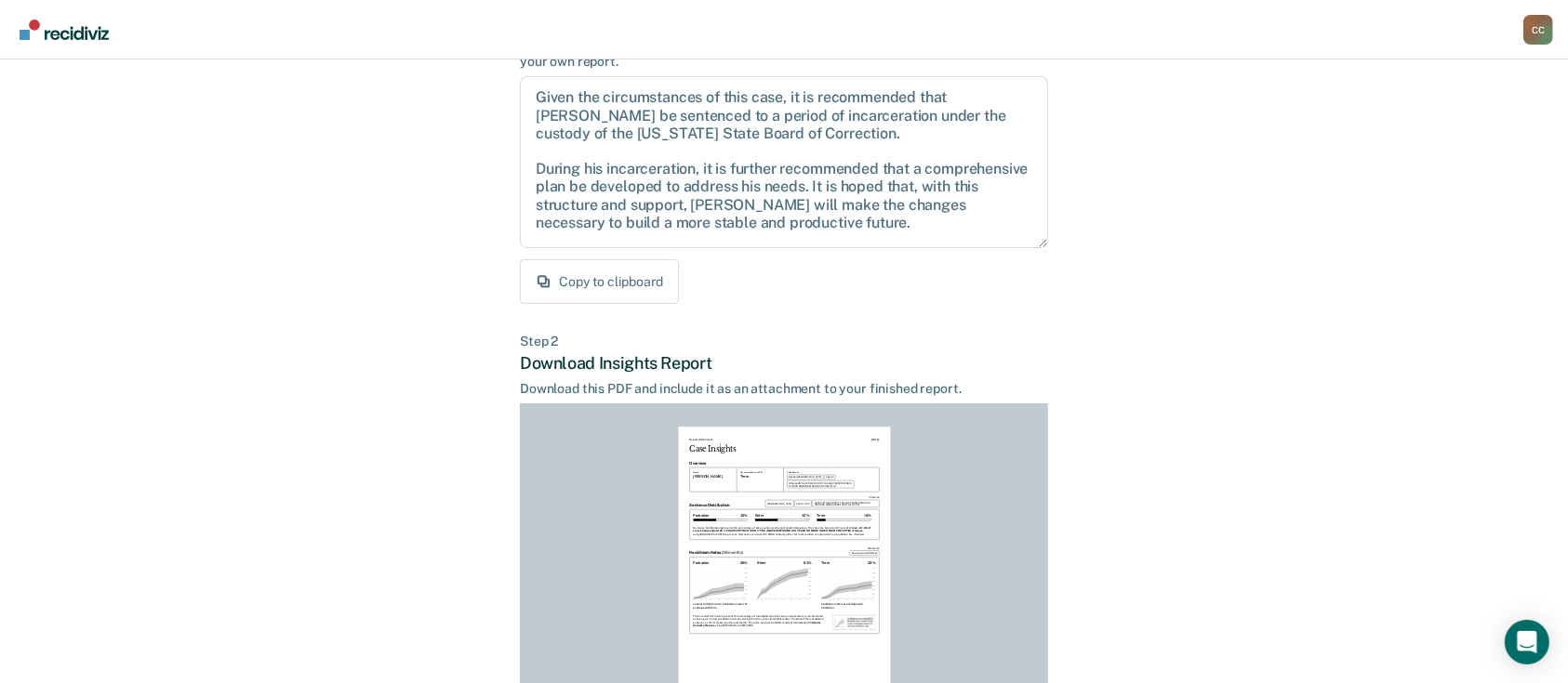
scroll to position [372, 0]
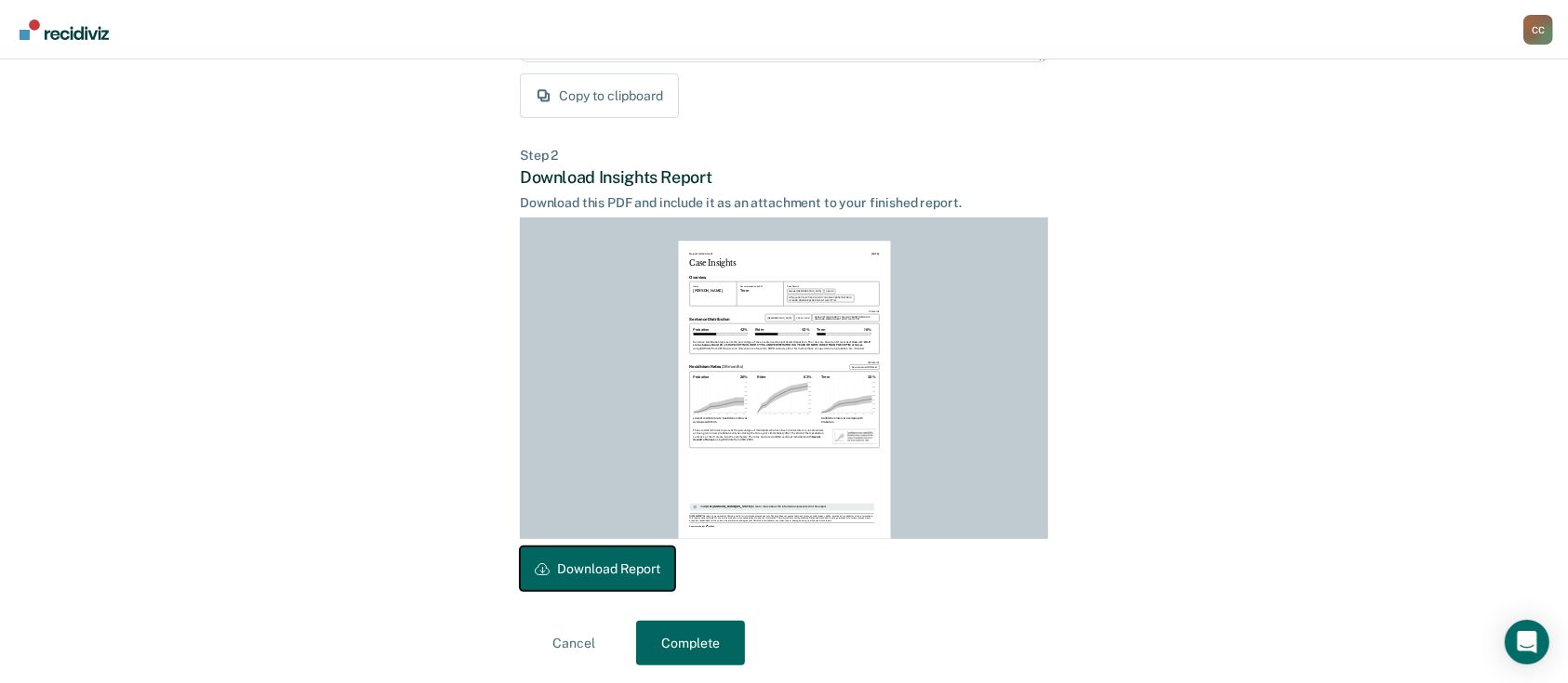
click at [616, 564] on button "Download Report" at bounding box center [598, 568] width 156 height 45
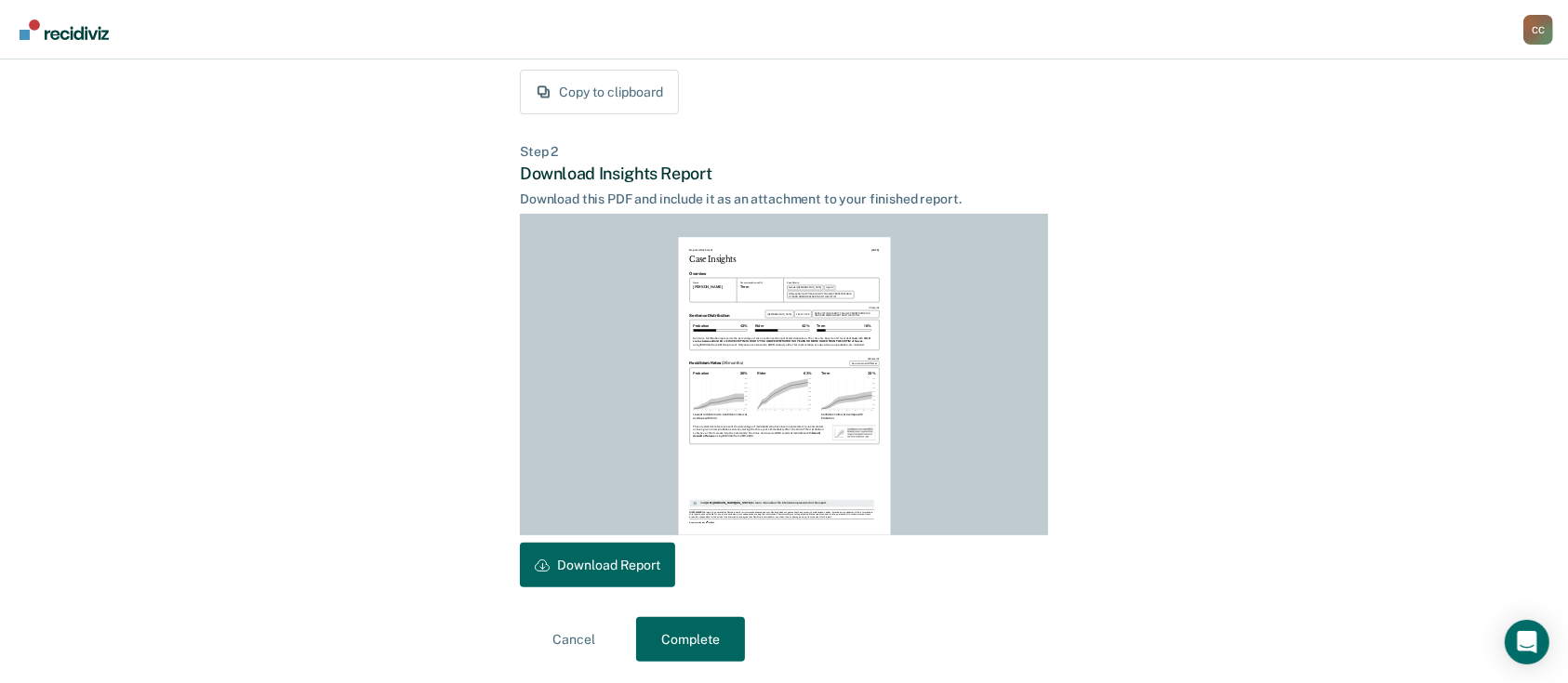
scroll to position [377, 0]
click at [711, 636] on button "Complete" at bounding box center [690, 638] width 109 height 45
